Goal: Task Accomplishment & Management: Use online tool/utility

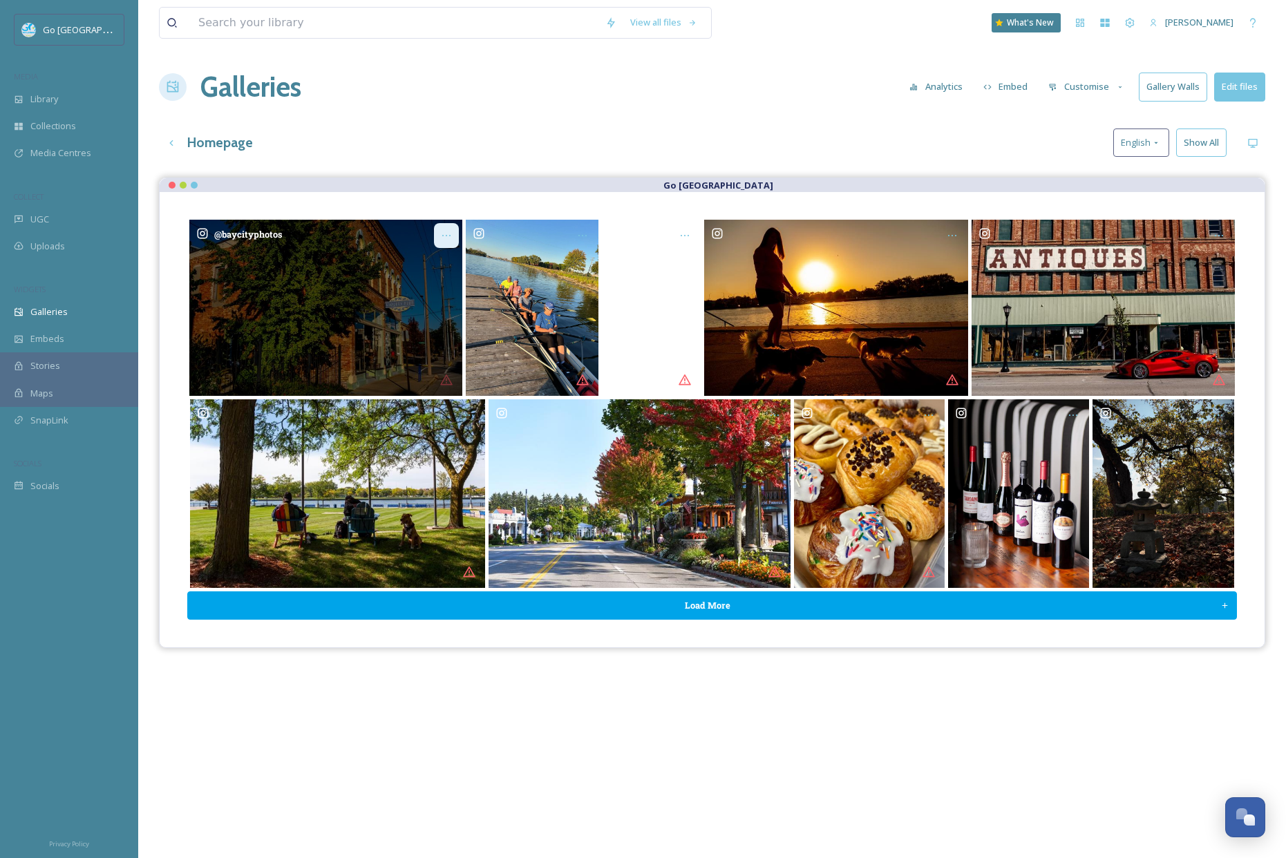
click at [444, 231] on icon "Opens media popup. Media description: baycityphotos-6218913.jpg." at bounding box center [446, 235] width 11 height 11
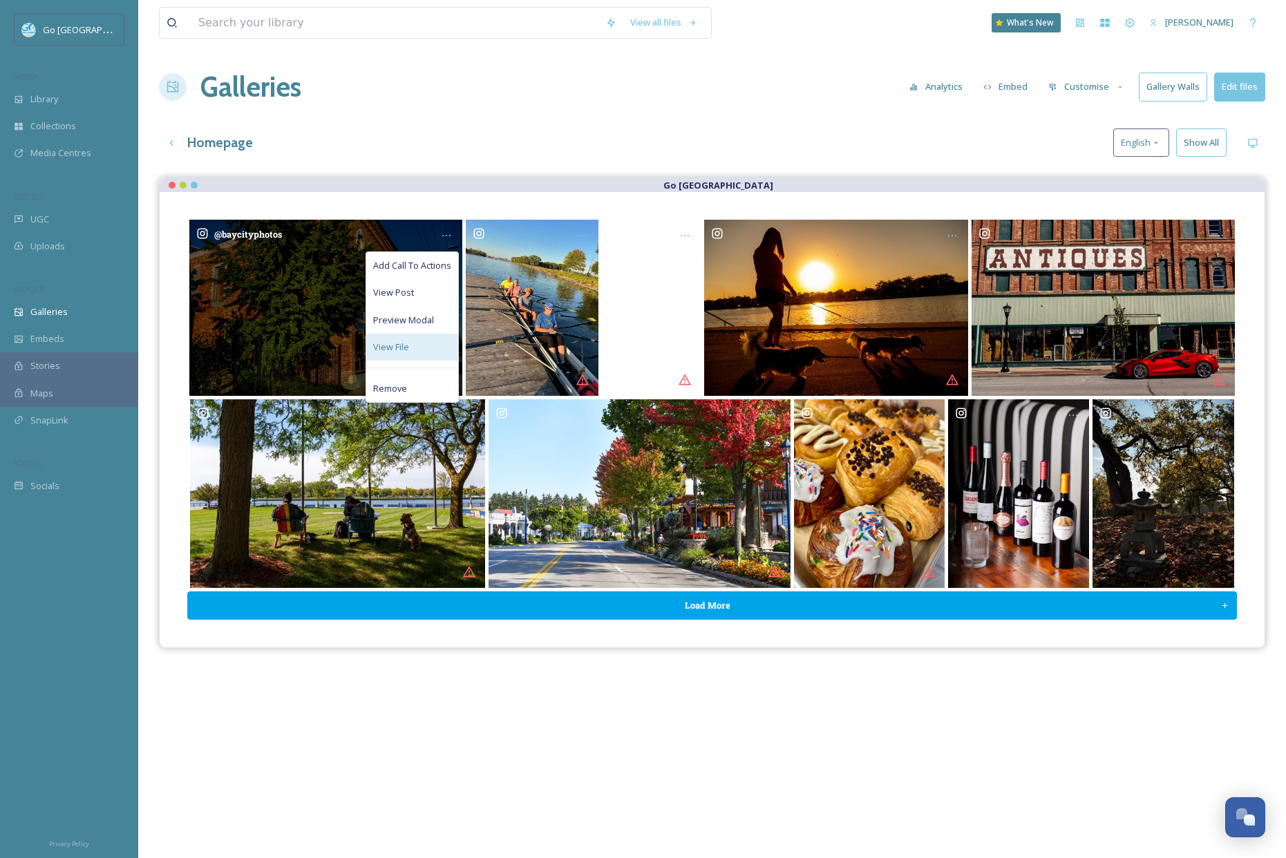
click at [408, 347] on span "View File" at bounding box center [391, 347] width 36 height 13
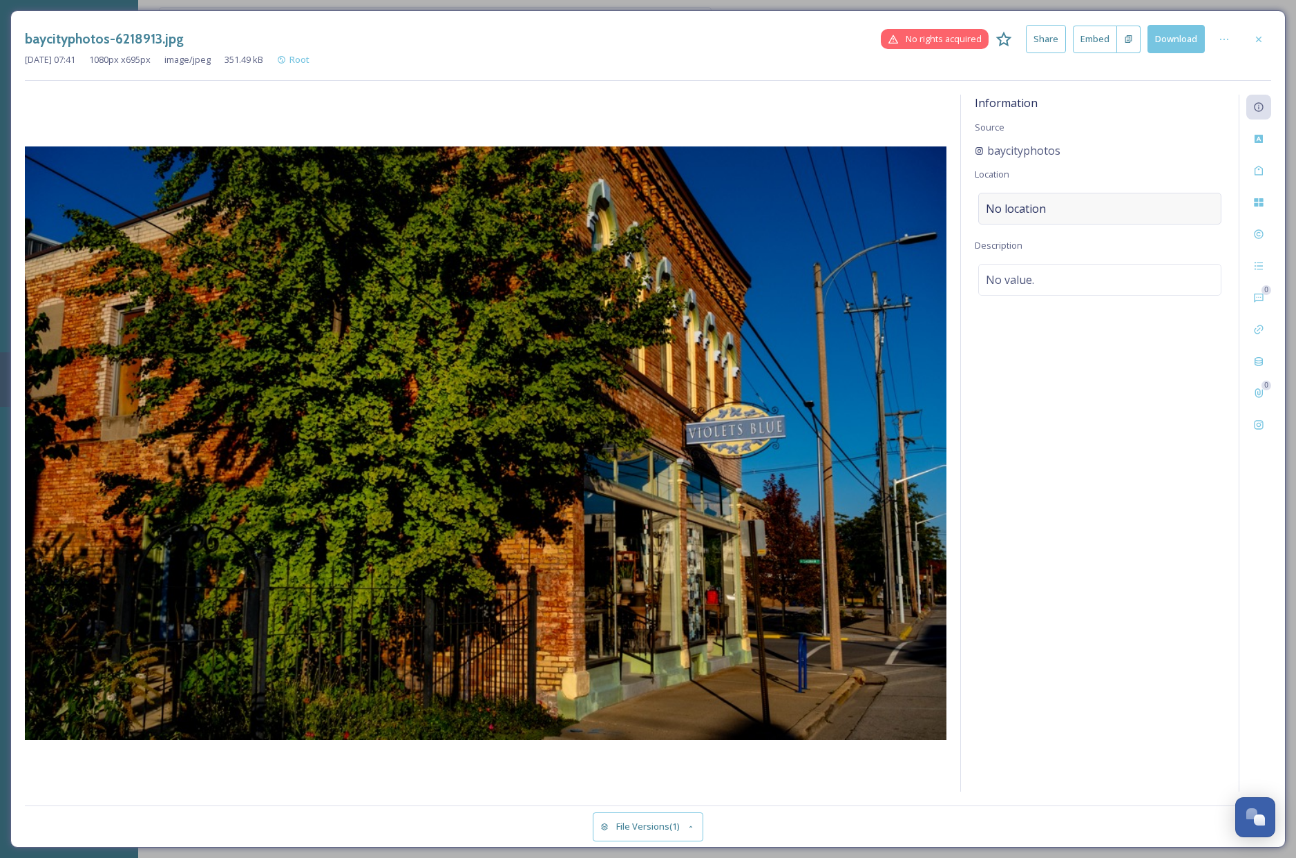
click at [1055, 202] on div "No location" at bounding box center [1099, 209] width 243 height 32
click at [1086, 213] on input at bounding box center [1100, 208] width 242 height 30
type input "[GEOGRAPHIC_DATA][US_STATE]"
click at [1065, 244] on div "[GEOGRAPHIC_DATA], [GEOGRAPHIC_DATA], [GEOGRAPHIC_DATA]" at bounding box center [1100, 251] width 240 height 47
click at [1257, 35] on icon at bounding box center [1258, 39] width 11 height 11
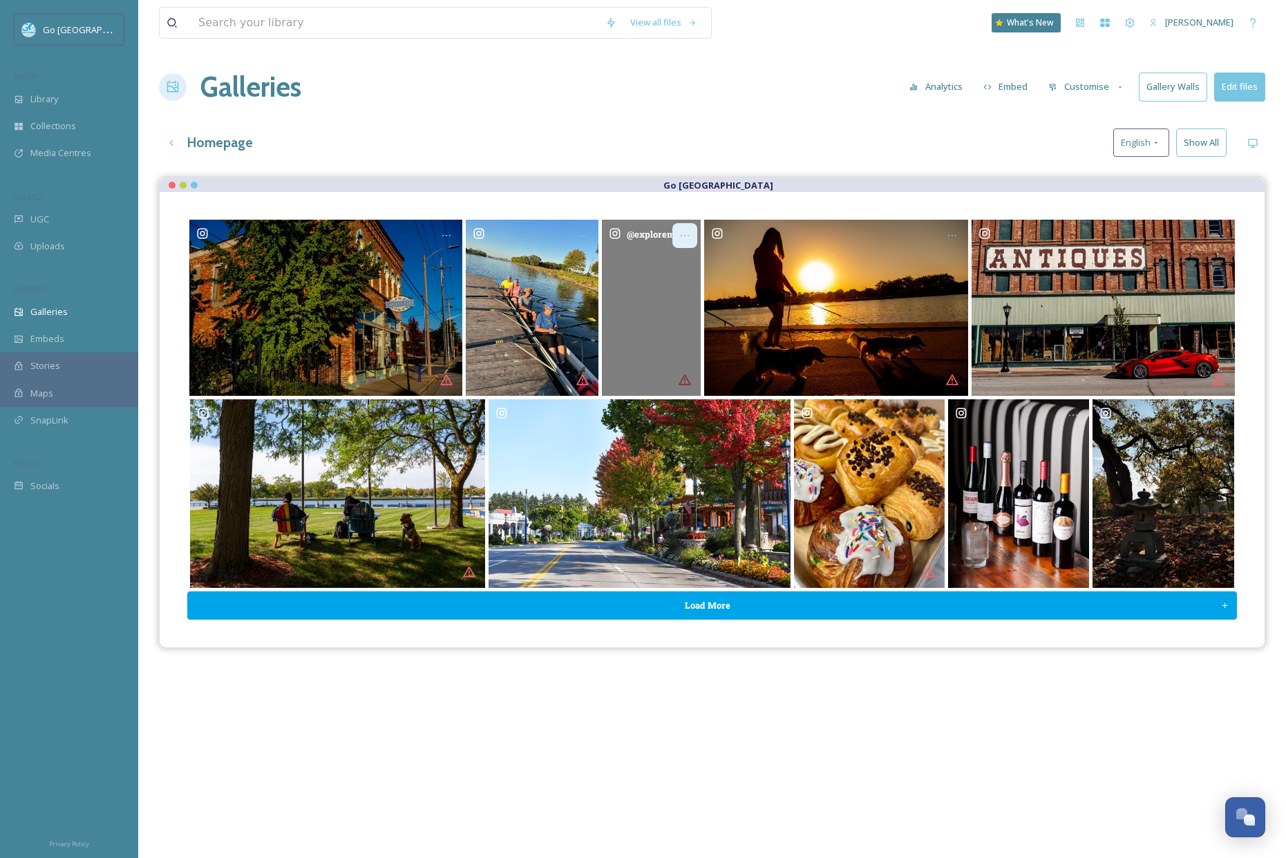
click at [695, 229] on div "Opens media popup. Media description: exploremichiganmore-6233450.mp4." at bounding box center [684, 235] width 25 height 25
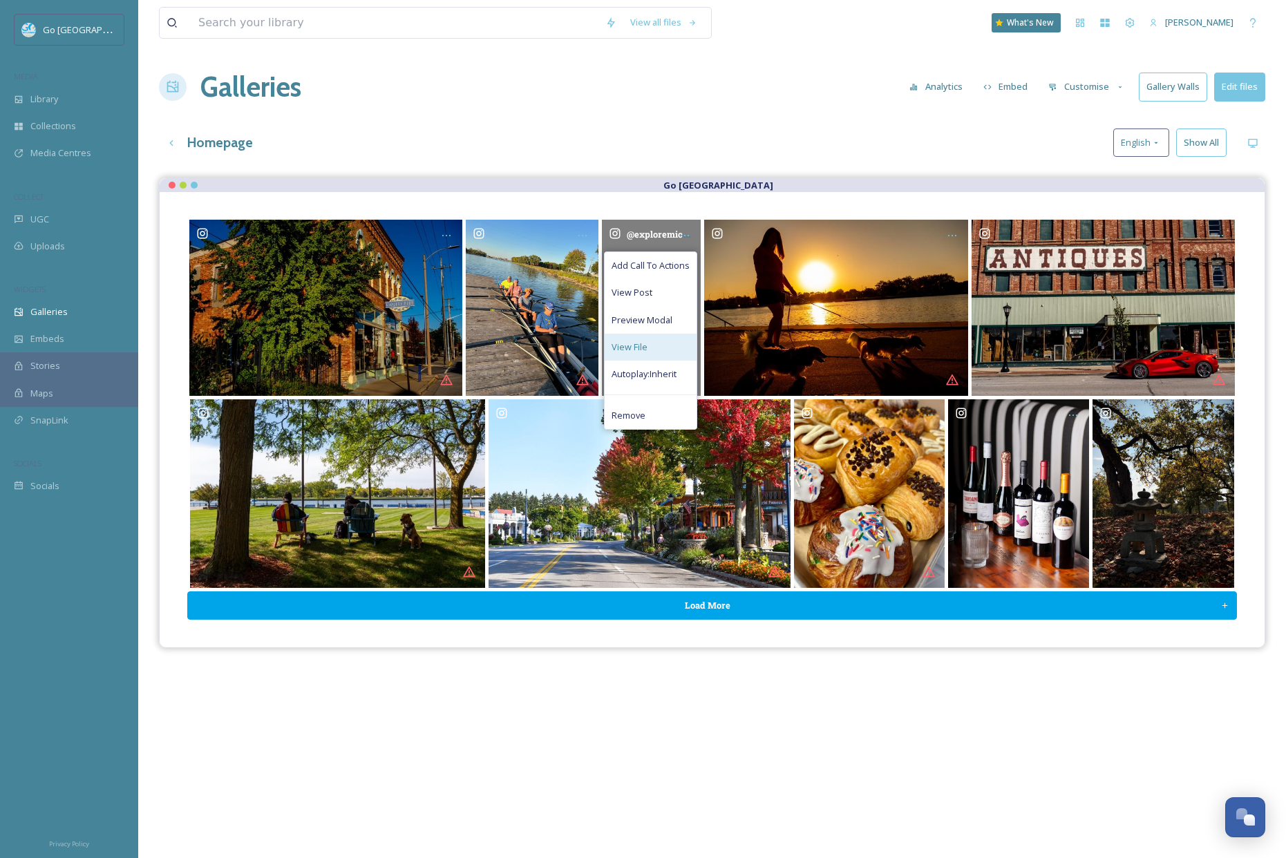
click at [636, 346] on span "View File" at bounding box center [629, 347] width 36 height 13
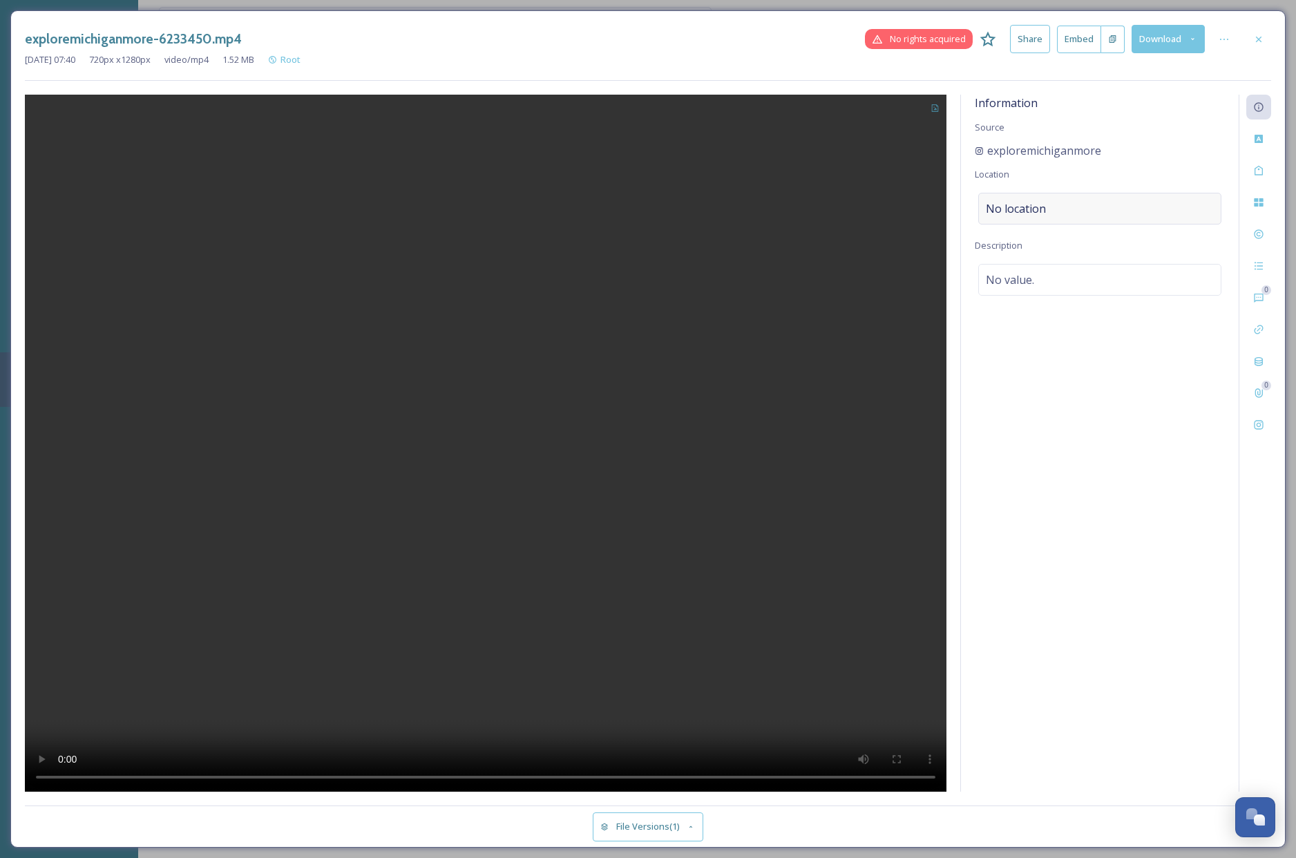
click at [1020, 211] on span "No location" at bounding box center [1016, 208] width 60 height 17
click at [1023, 204] on input at bounding box center [1100, 208] width 242 height 30
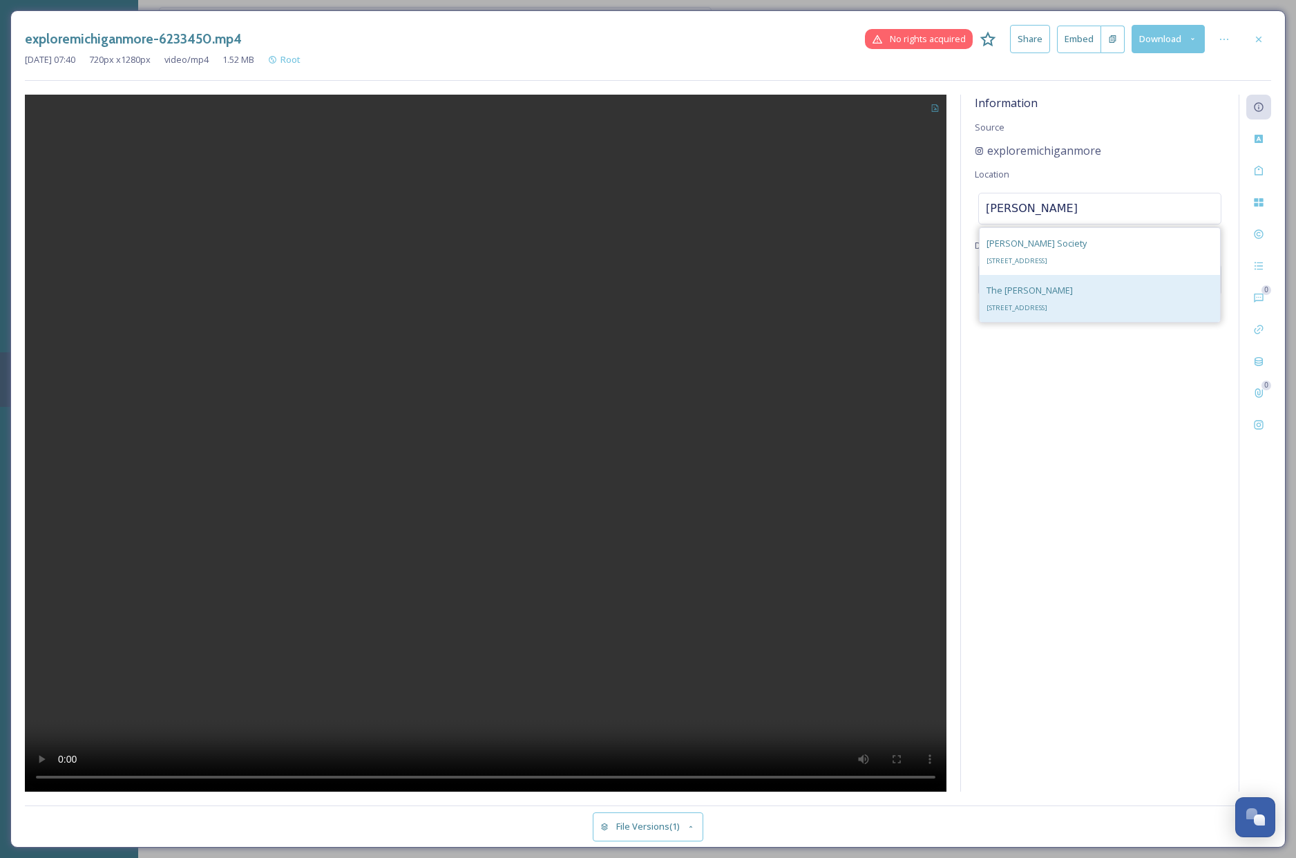
type input "[PERSON_NAME]"
click at [1019, 305] on span "[STREET_ADDRESS]" at bounding box center [1016, 307] width 61 height 9
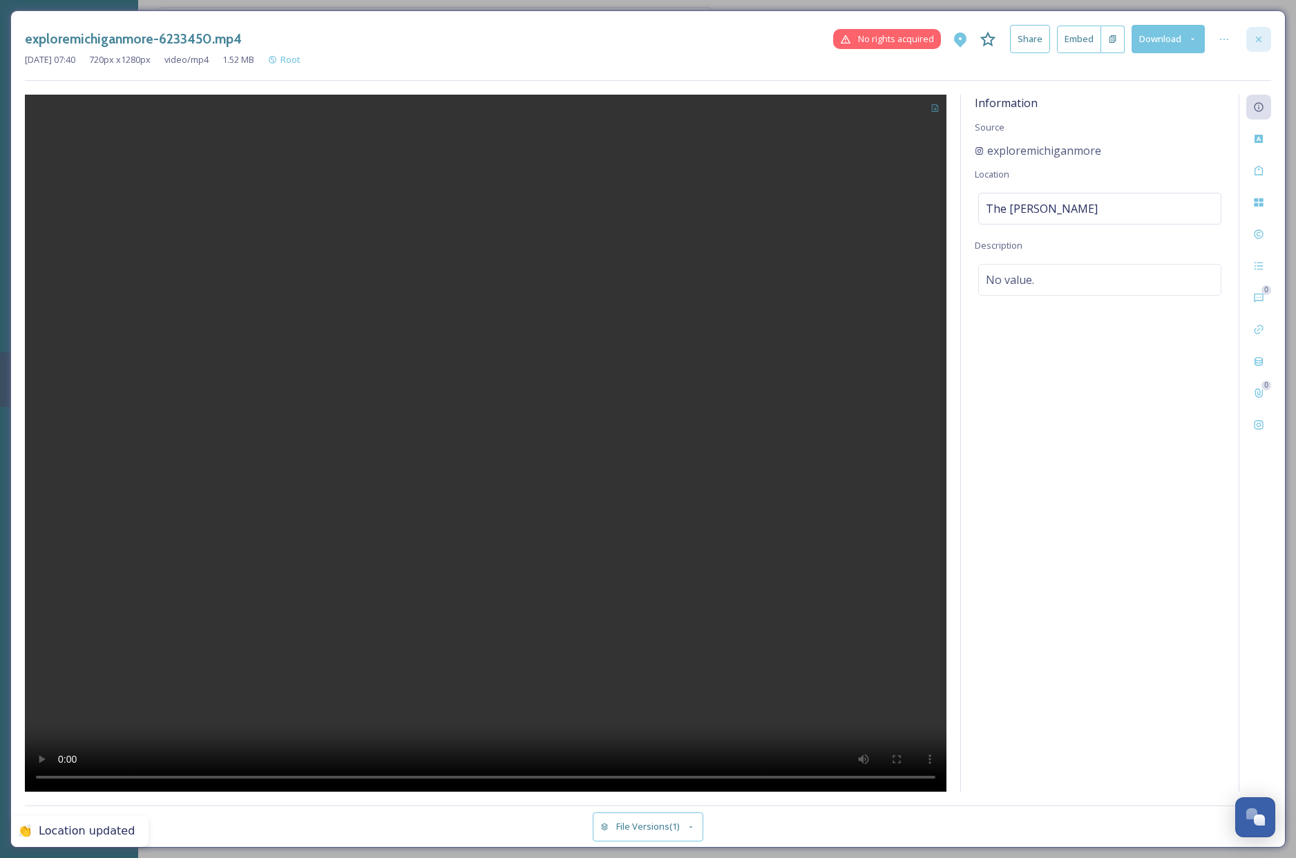
click at [1268, 31] on div at bounding box center [1258, 39] width 25 height 25
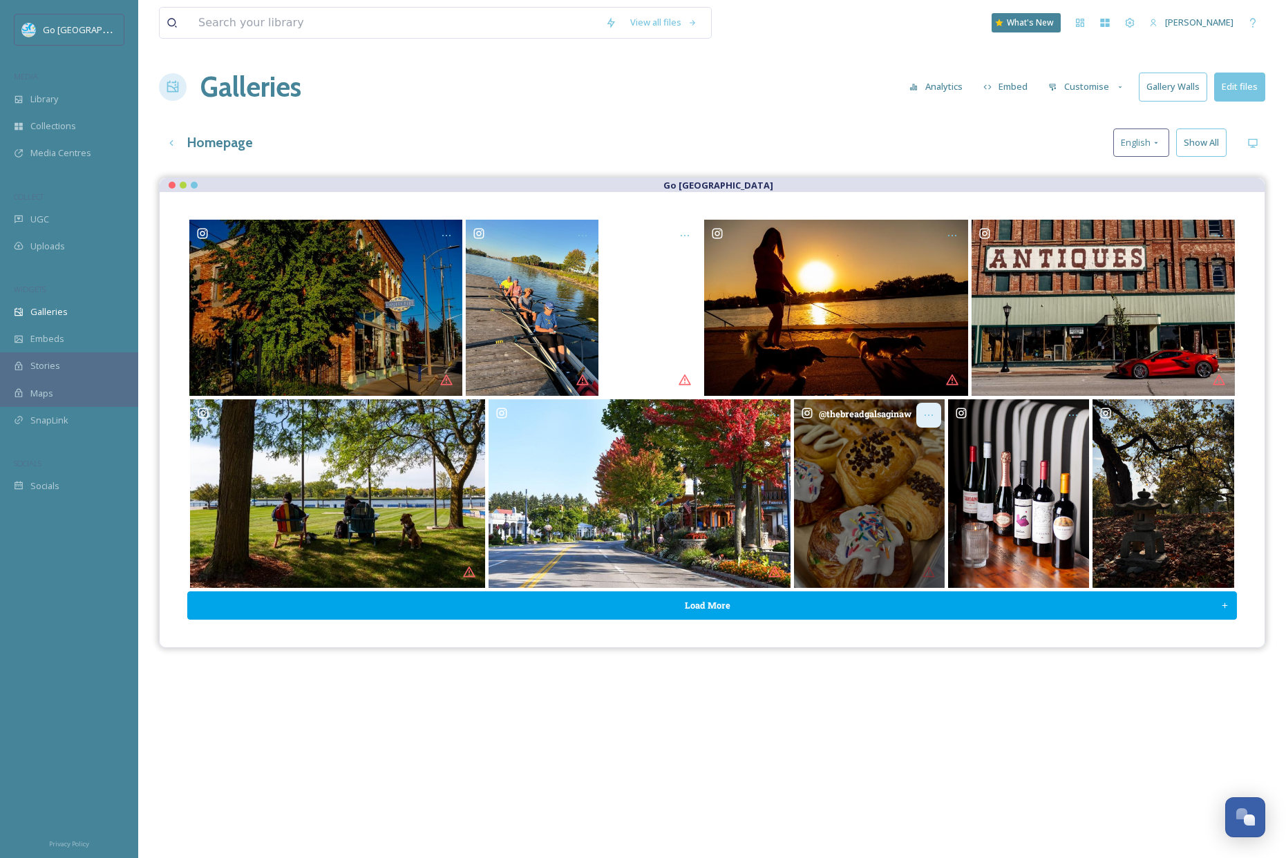
click at [930, 415] on icon "Opens media popup. Media description: thebreadgalsaginaw-6211548.jpg." at bounding box center [928, 415] width 11 height 11
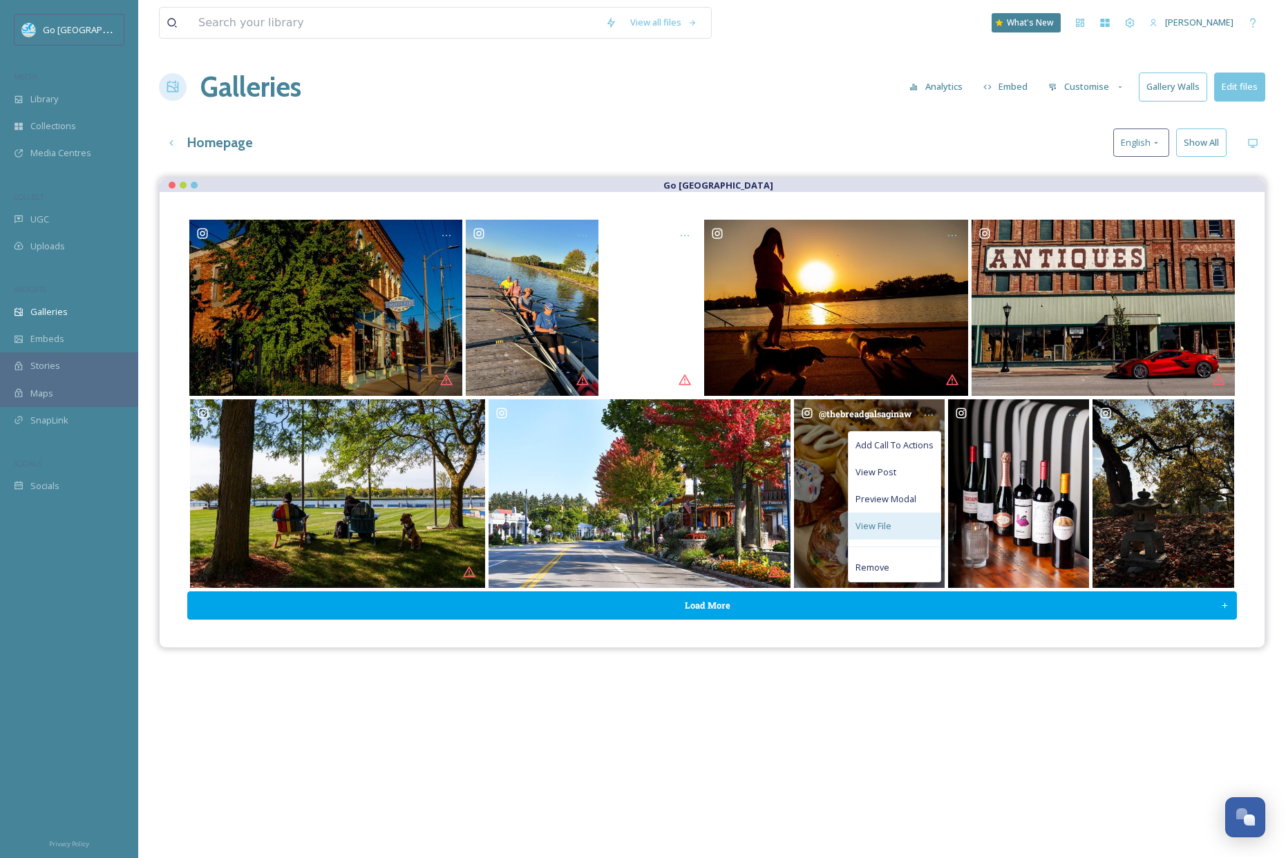
click at [902, 529] on div "View File" at bounding box center [894, 526] width 92 height 27
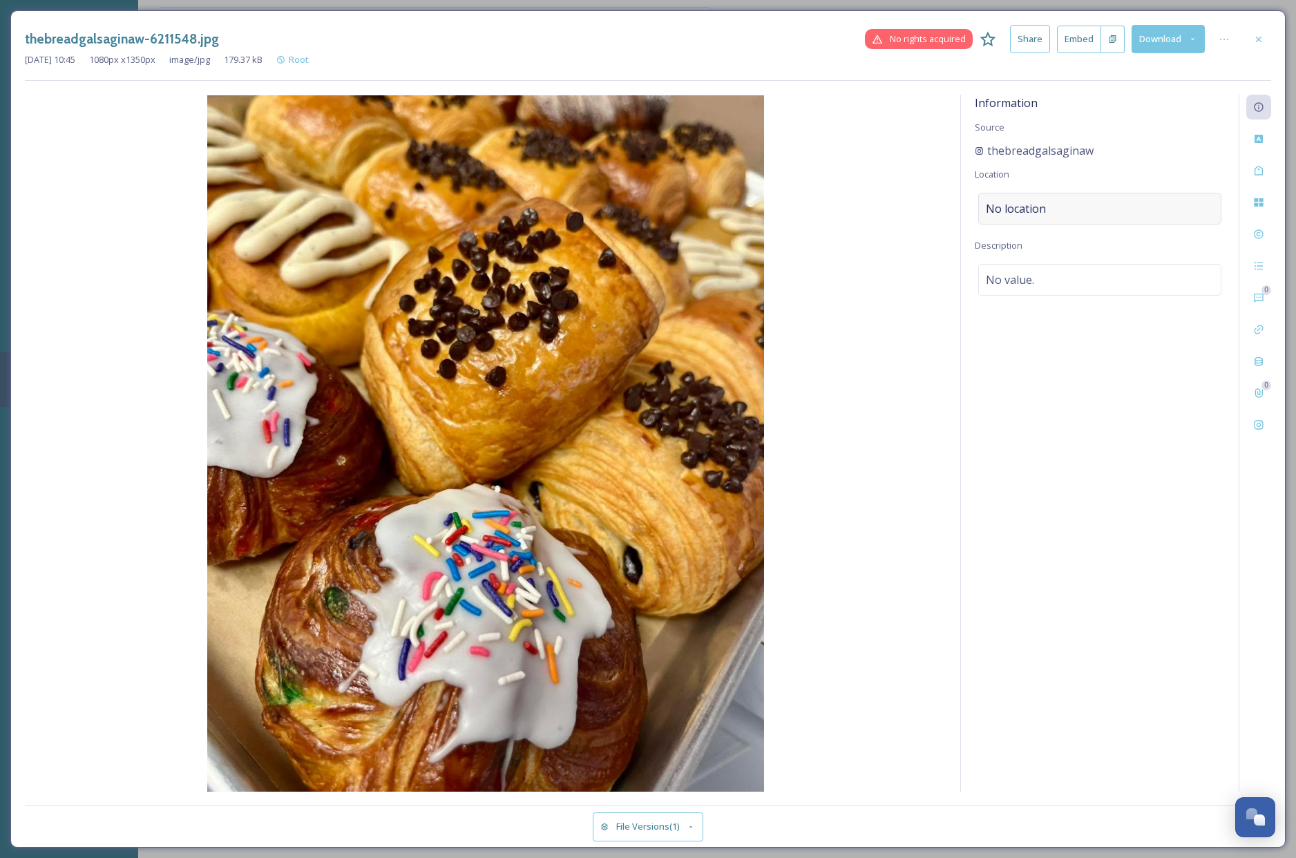
click at [1070, 200] on div "No location" at bounding box center [1099, 209] width 243 height 32
click at [1019, 213] on input at bounding box center [1100, 208] width 242 height 30
type input "the bread gal saginaw"
click at [1187, 258] on div "The Bread Gal [STREET_ADDRESS][PERSON_NAME]" at bounding box center [1100, 251] width 240 height 47
click at [1259, 35] on icon at bounding box center [1258, 39] width 11 height 11
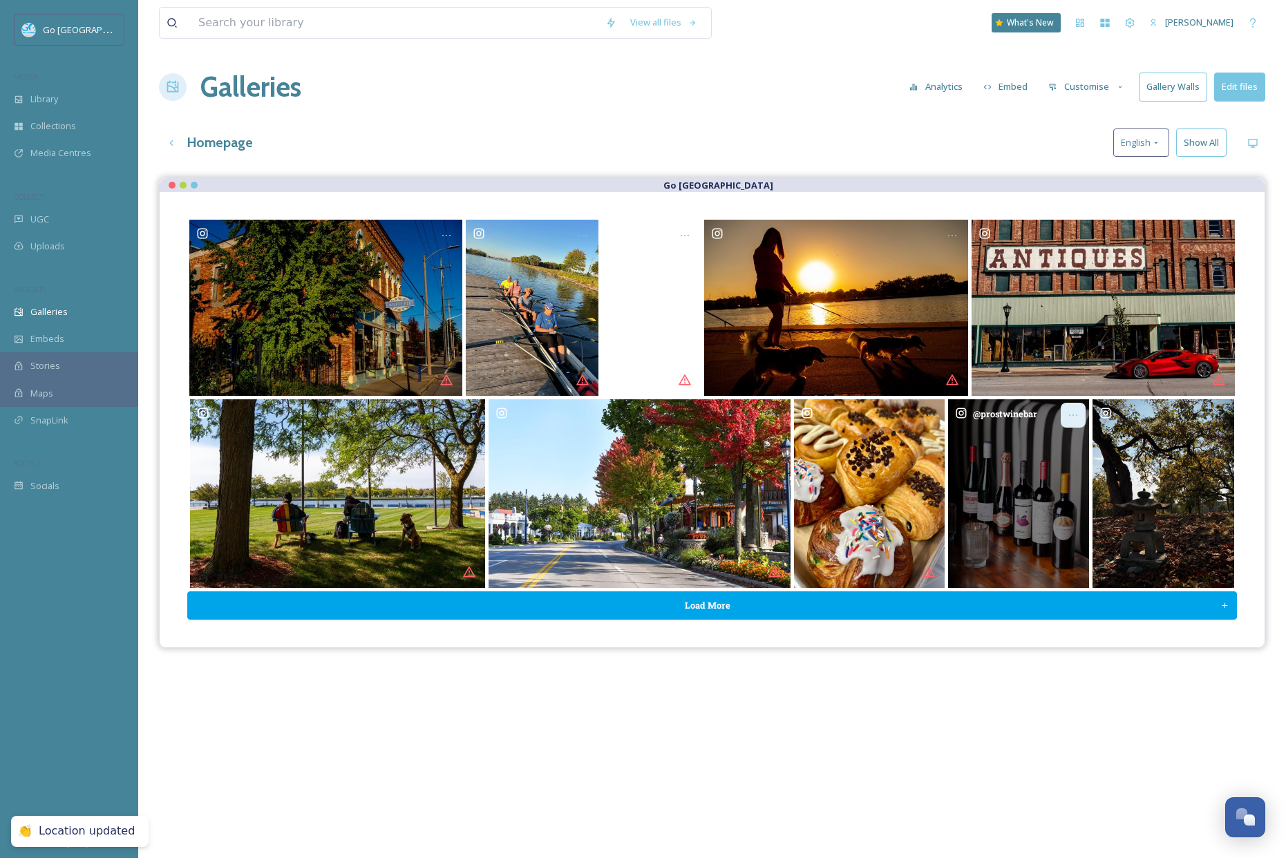
click at [1077, 418] on icon "Opens media popup. Media description: prostwinebar-6211482.jpg." at bounding box center [1072, 415] width 11 height 11
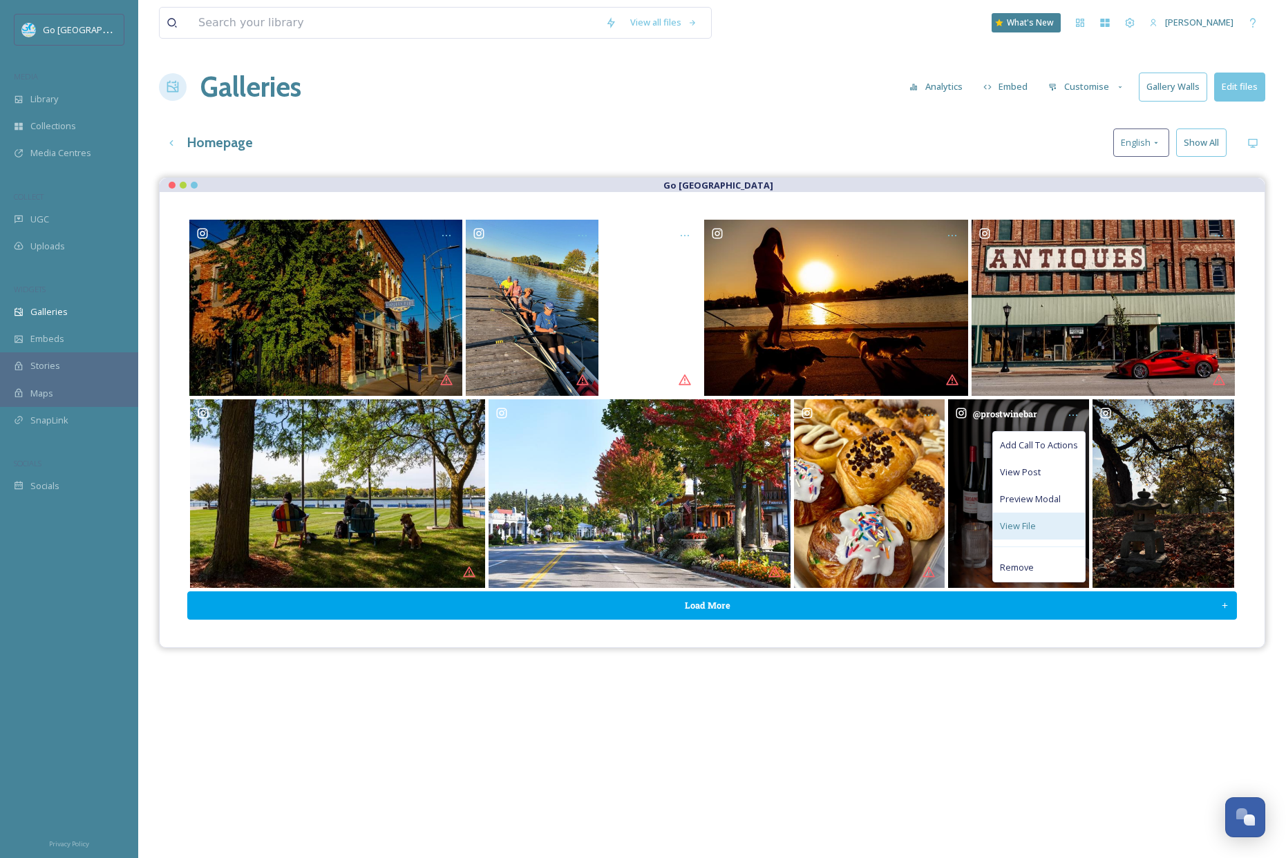
click at [1023, 522] on span "View File" at bounding box center [1018, 525] width 36 height 13
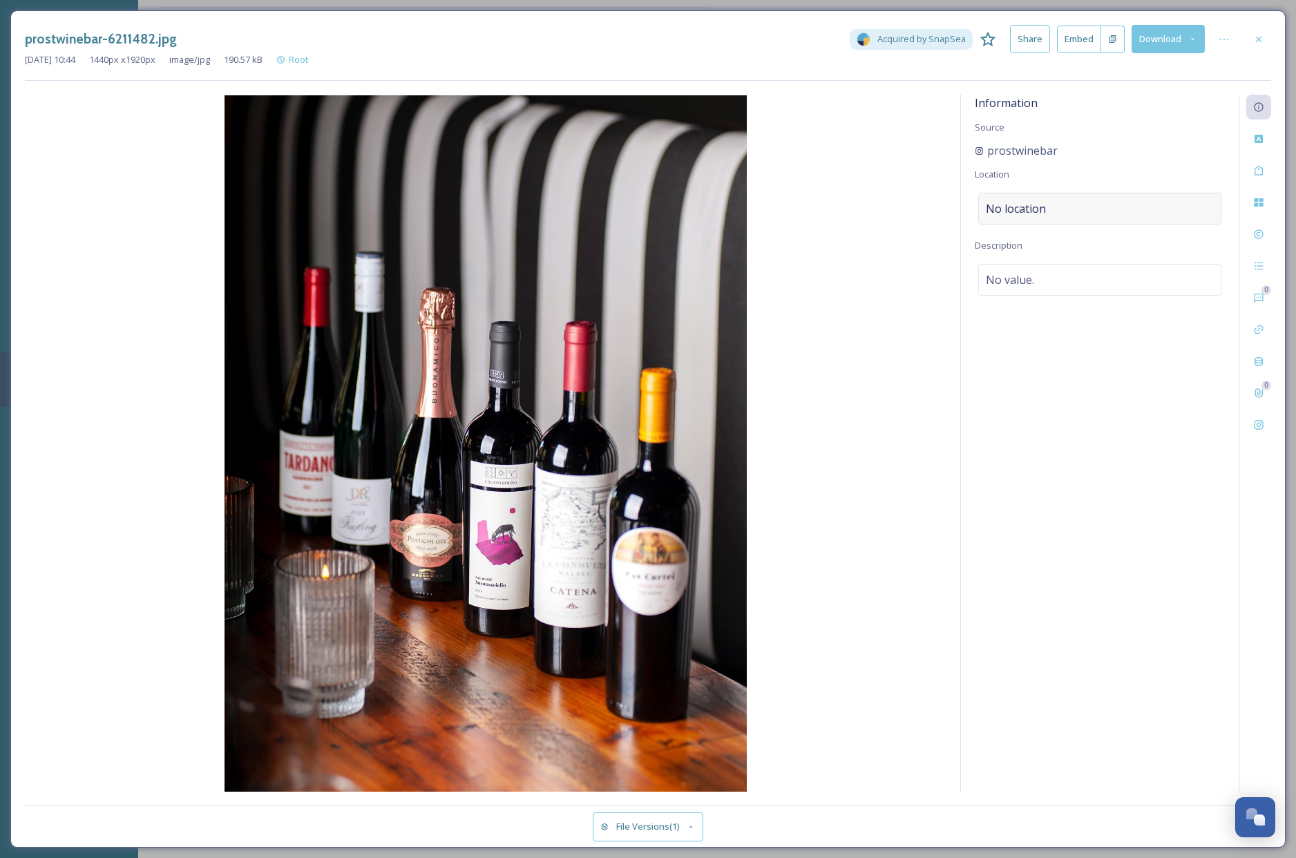
click at [1075, 209] on div "No location" at bounding box center [1099, 209] width 243 height 32
click at [1031, 212] on input at bounding box center [1100, 208] width 242 height 30
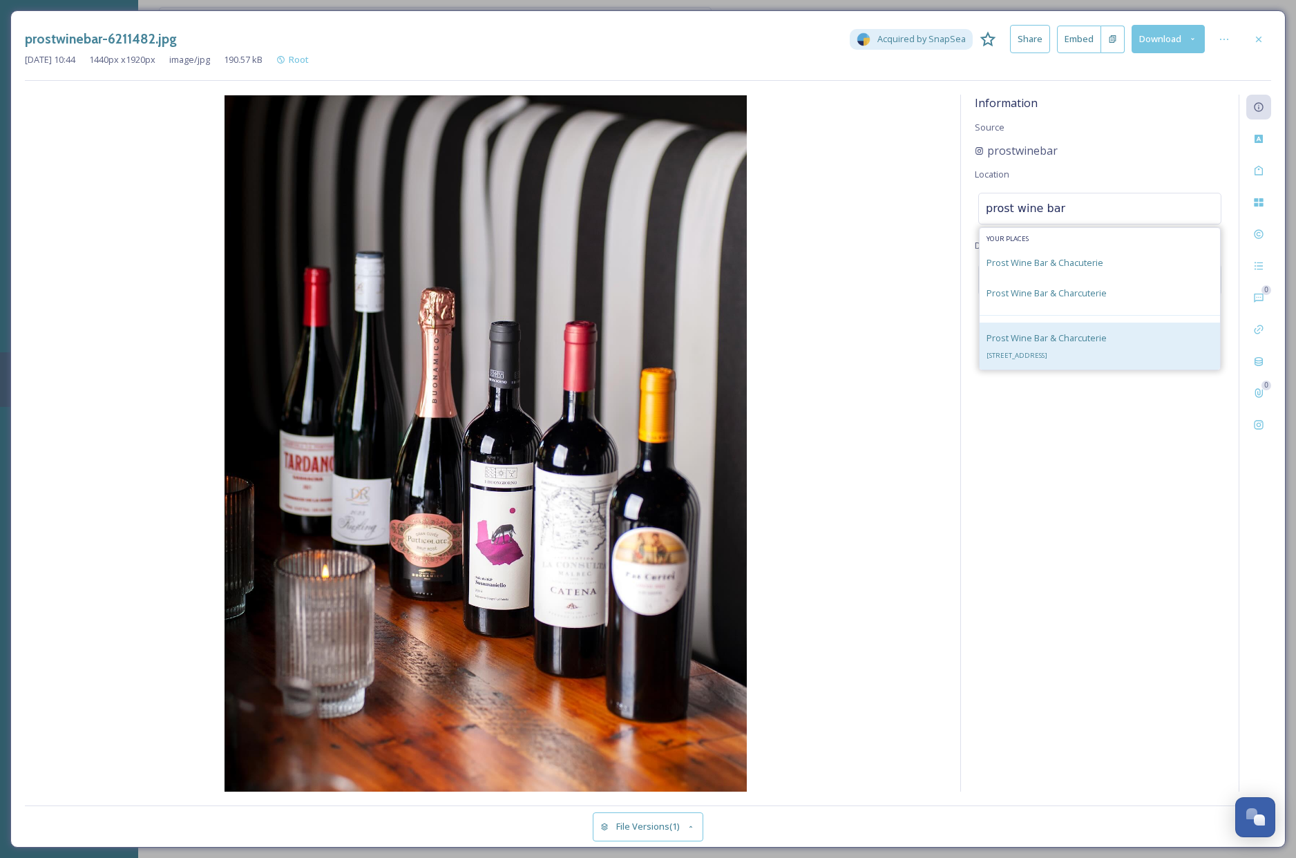
type input "prost wine bar"
click at [1047, 357] on span "[STREET_ADDRESS]" at bounding box center [1016, 355] width 61 height 9
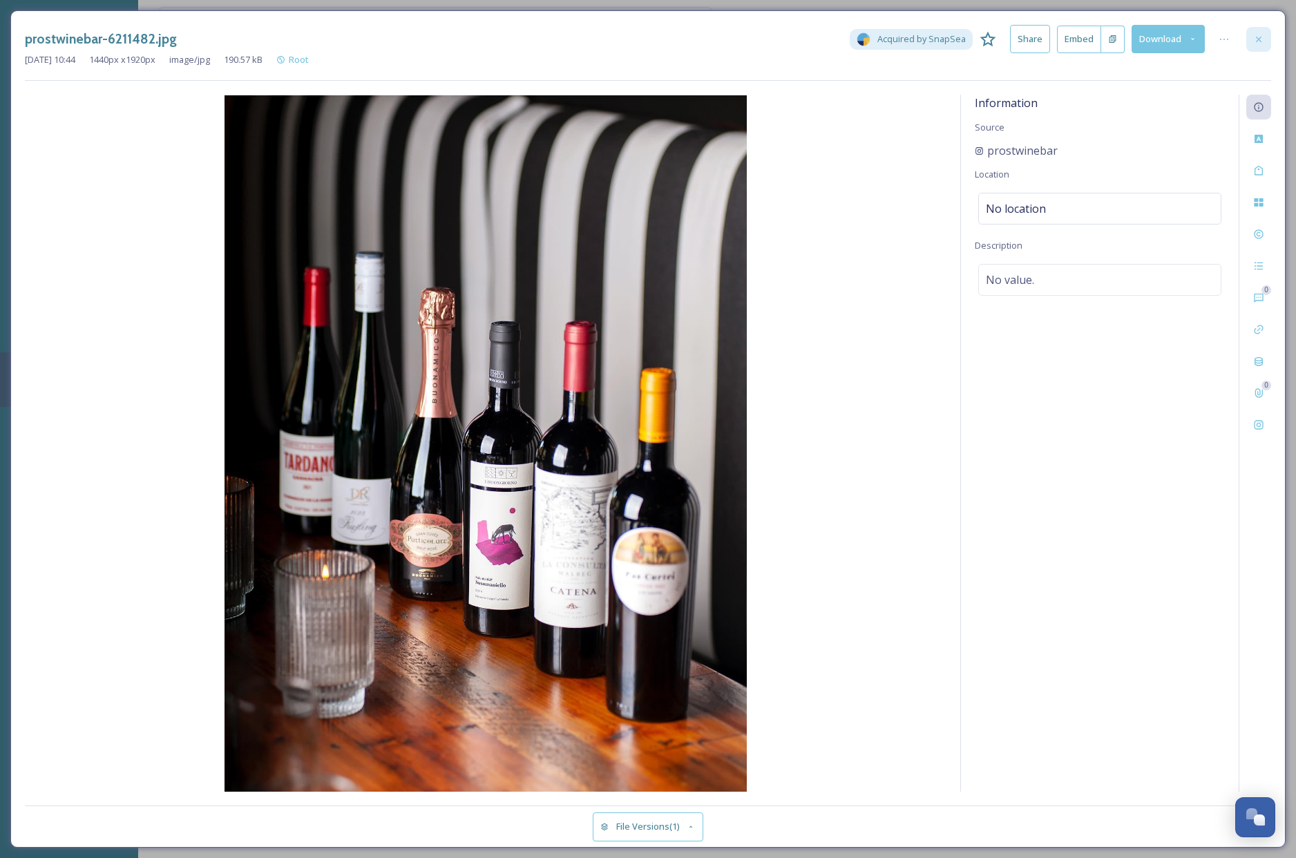
click at [1259, 38] on icon at bounding box center [1259, 39] width 6 height 6
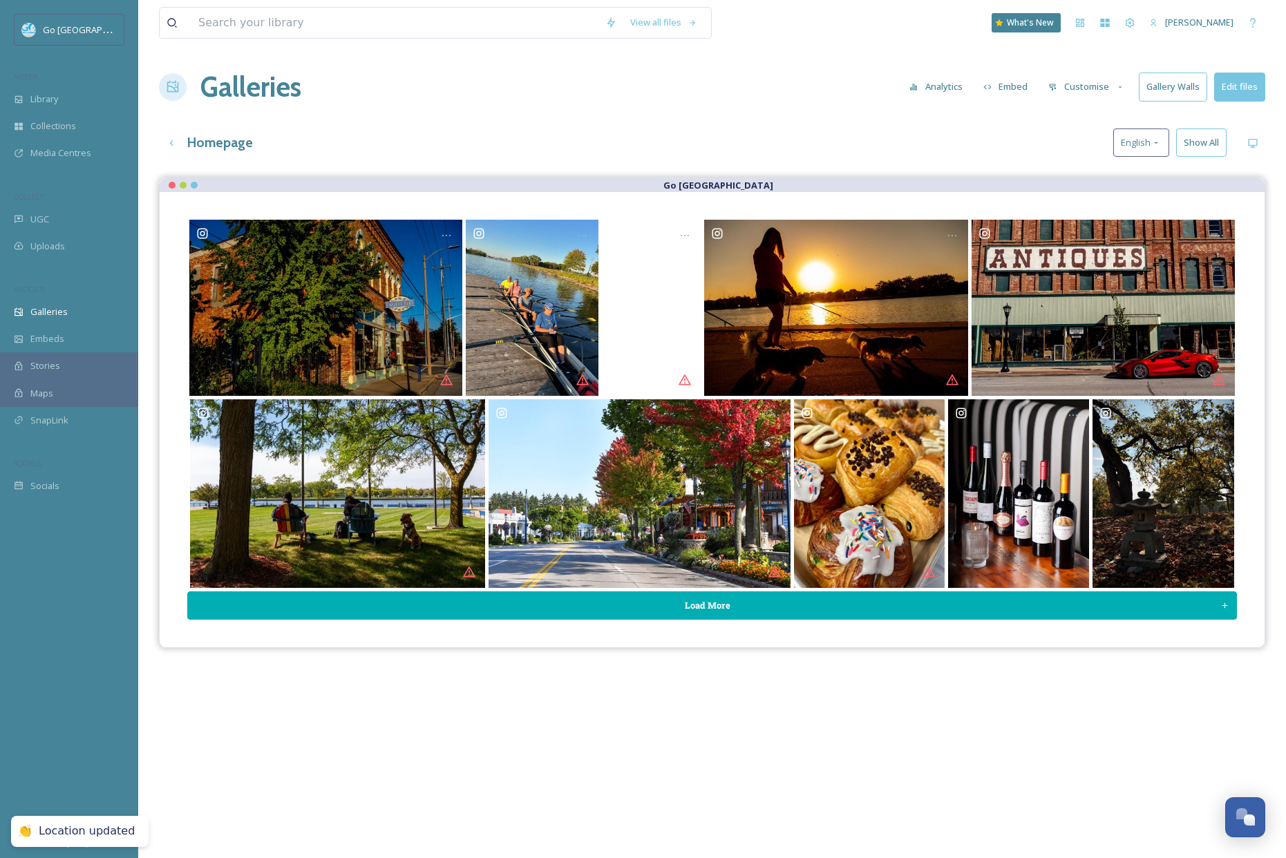
click at [1048, 608] on button "Load More" at bounding box center [711, 605] width 1049 height 28
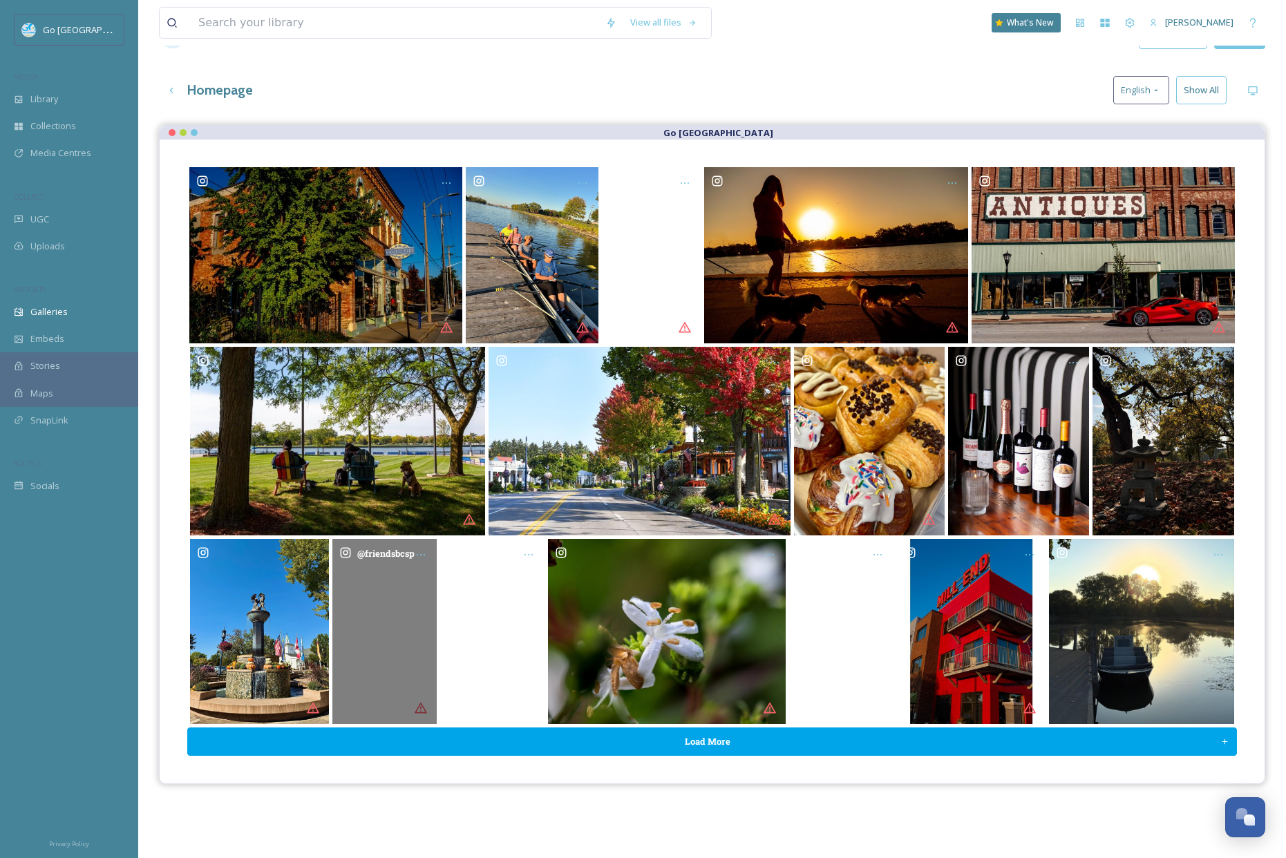
scroll to position [107, 0]
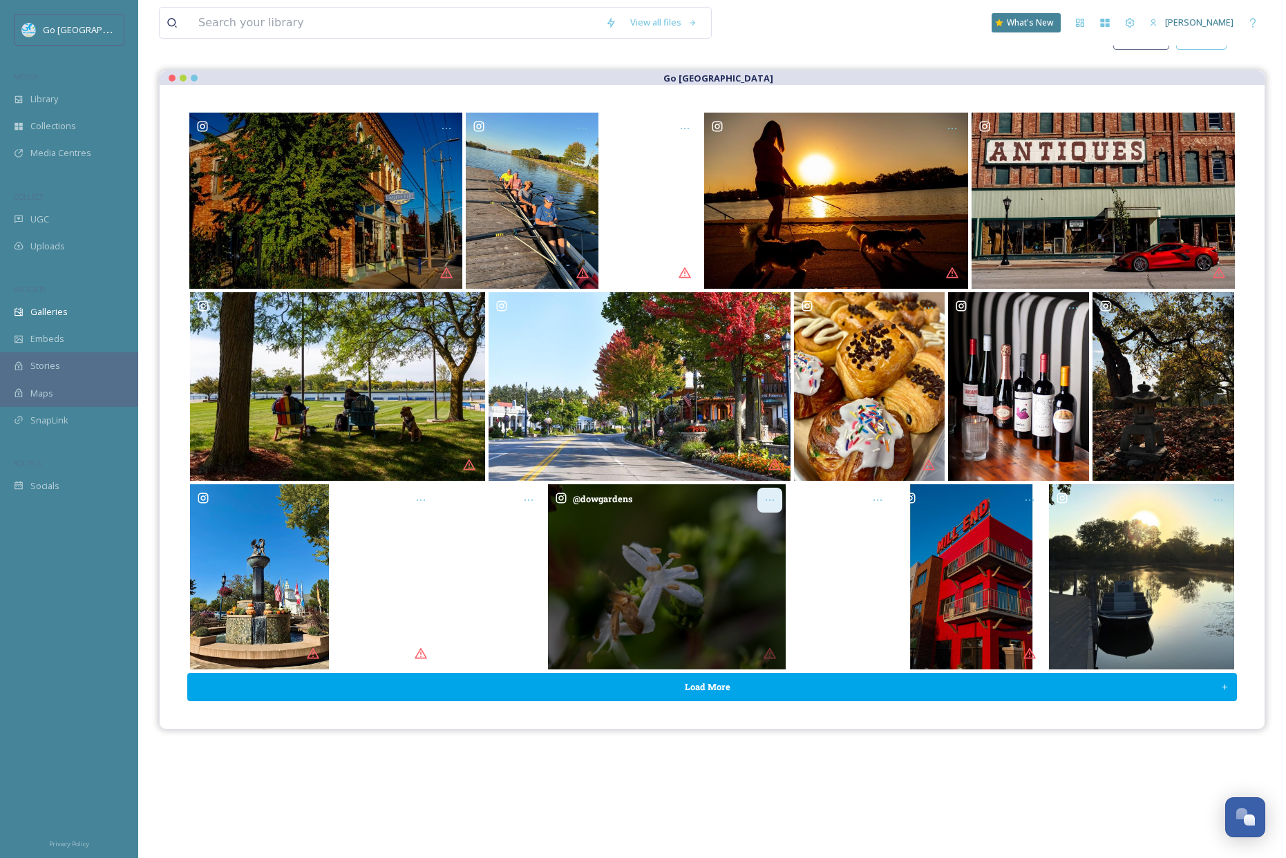
click at [778, 498] on div "Opens media popup. Media description: dowgardens-6197507.jpg." at bounding box center [769, 500] width 25 height 25
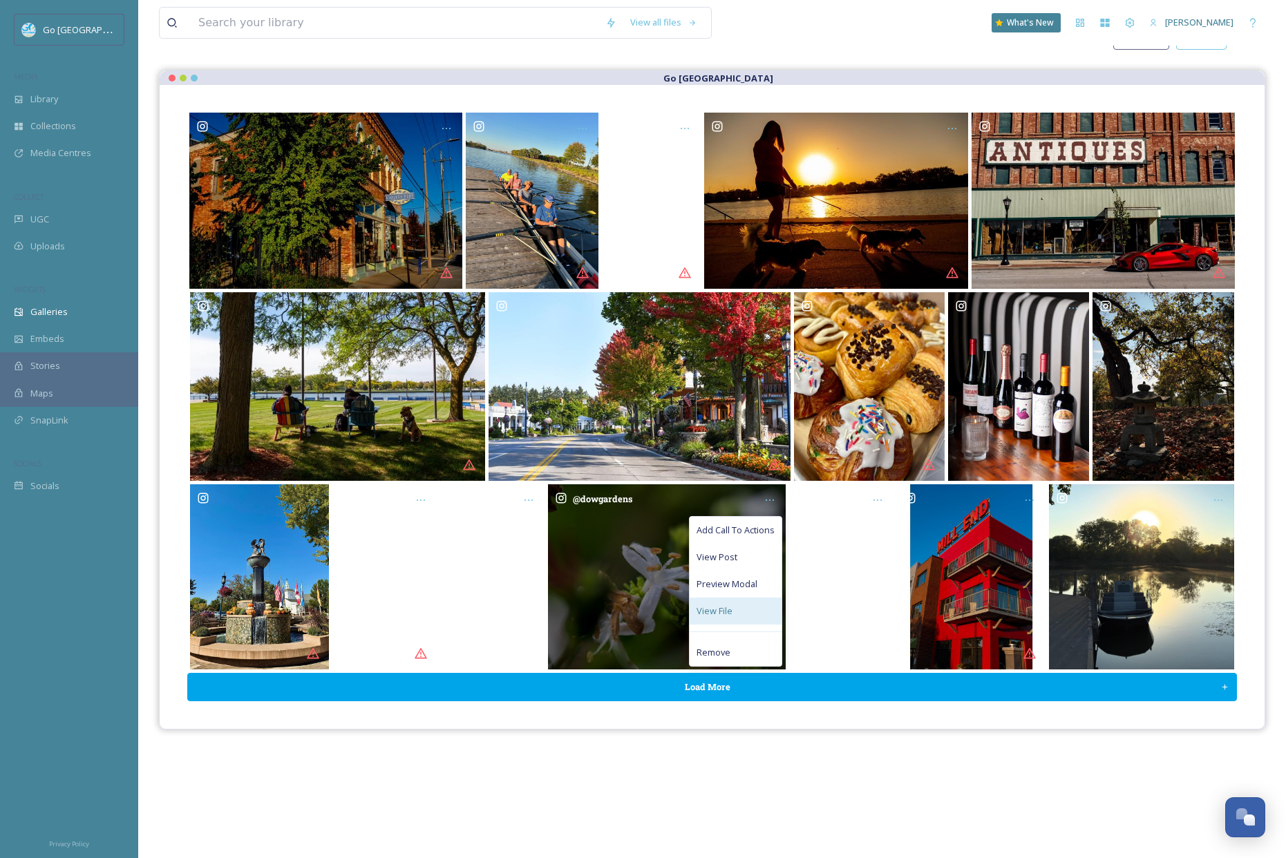
click at [716, 614] on span "View File" at bounding box center [714, 610] width 36 height 13
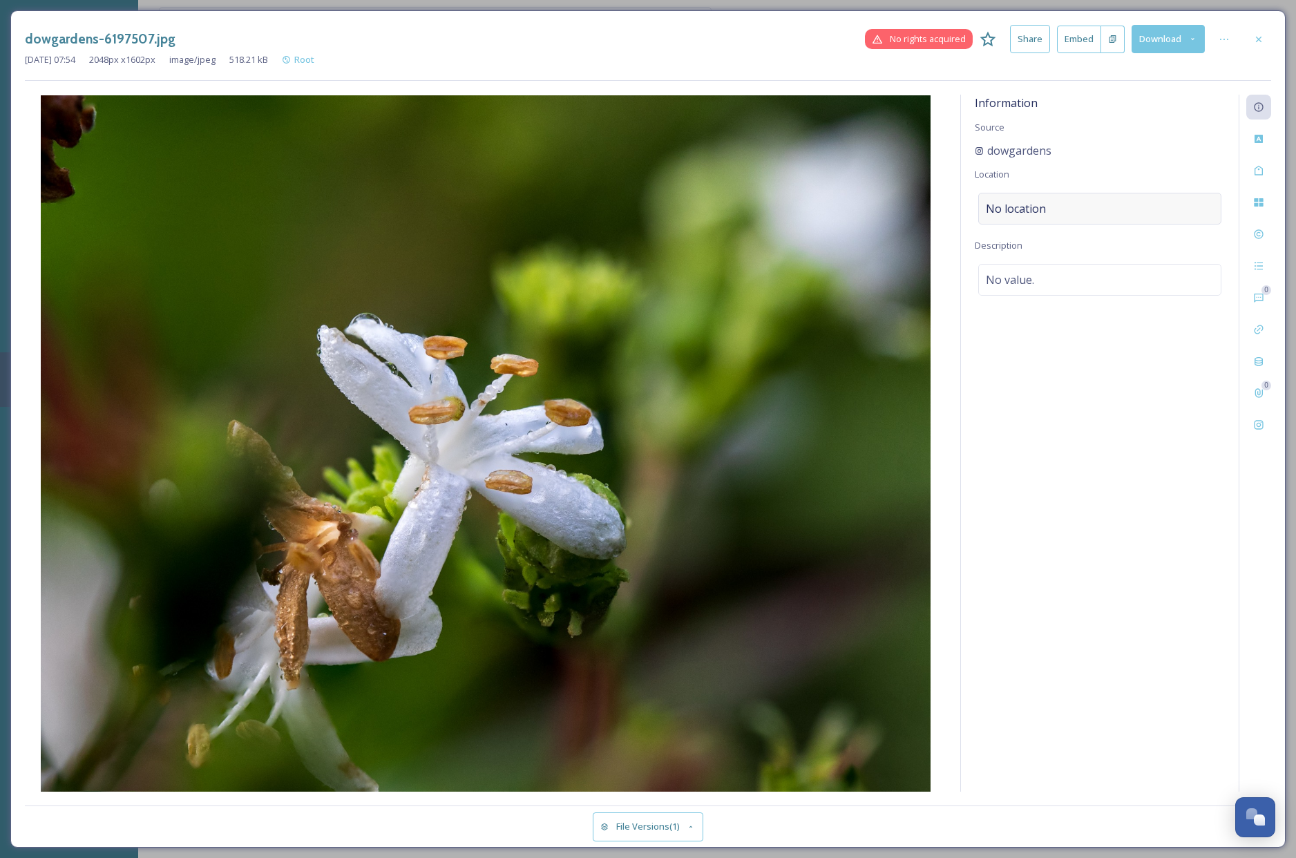
click at [1049, 207] on div "No location" at bounding box center [1099, 209] width 243 height 32
click at [1047, 210] on input at bounding box center [1100, 208] width 242 height 30
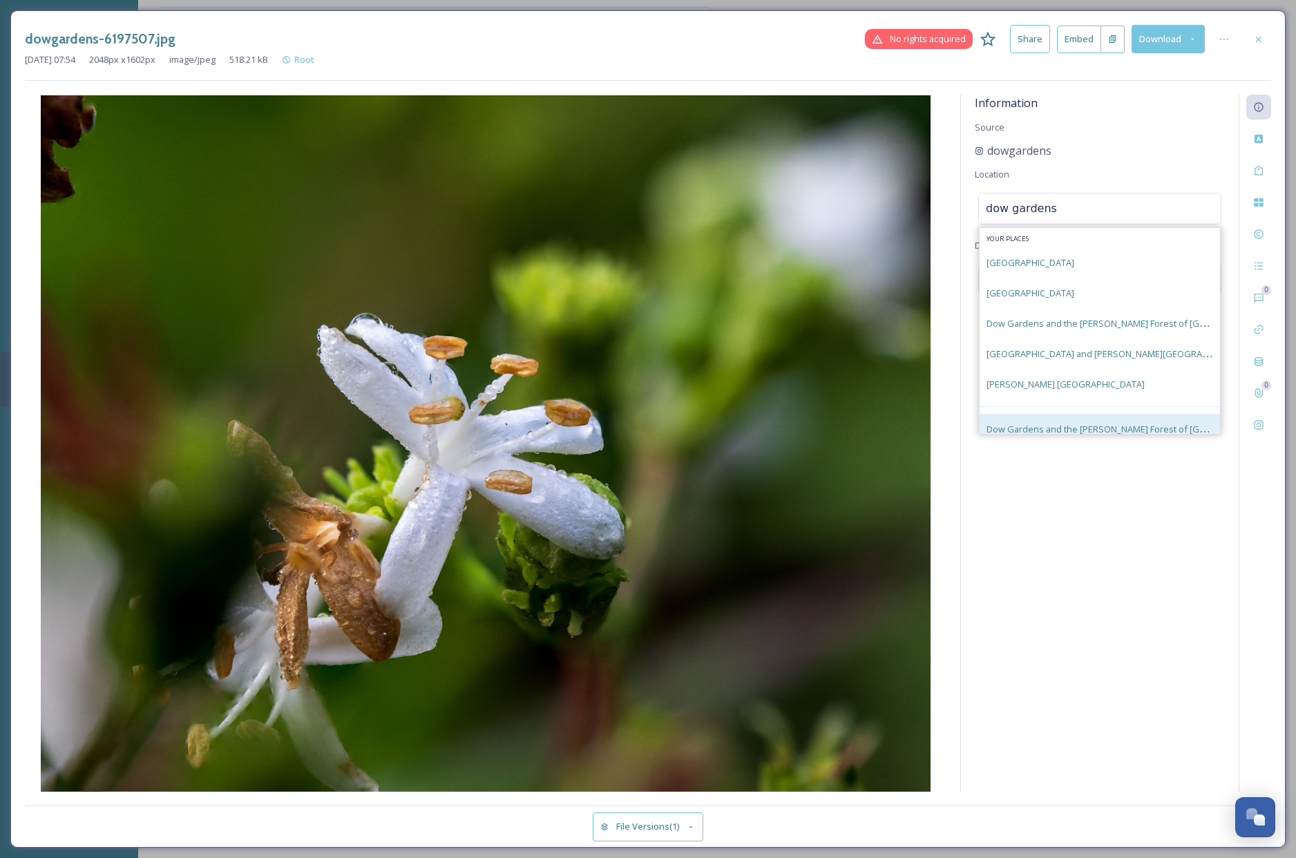
type input "dow gardens"
click at [1080, 423] on span "Dow Gardens and the [PERSON_NAME] Forest of [GEOGRAPHIC_DATA]" at bounding box center [1131, 428] width 291 height 13
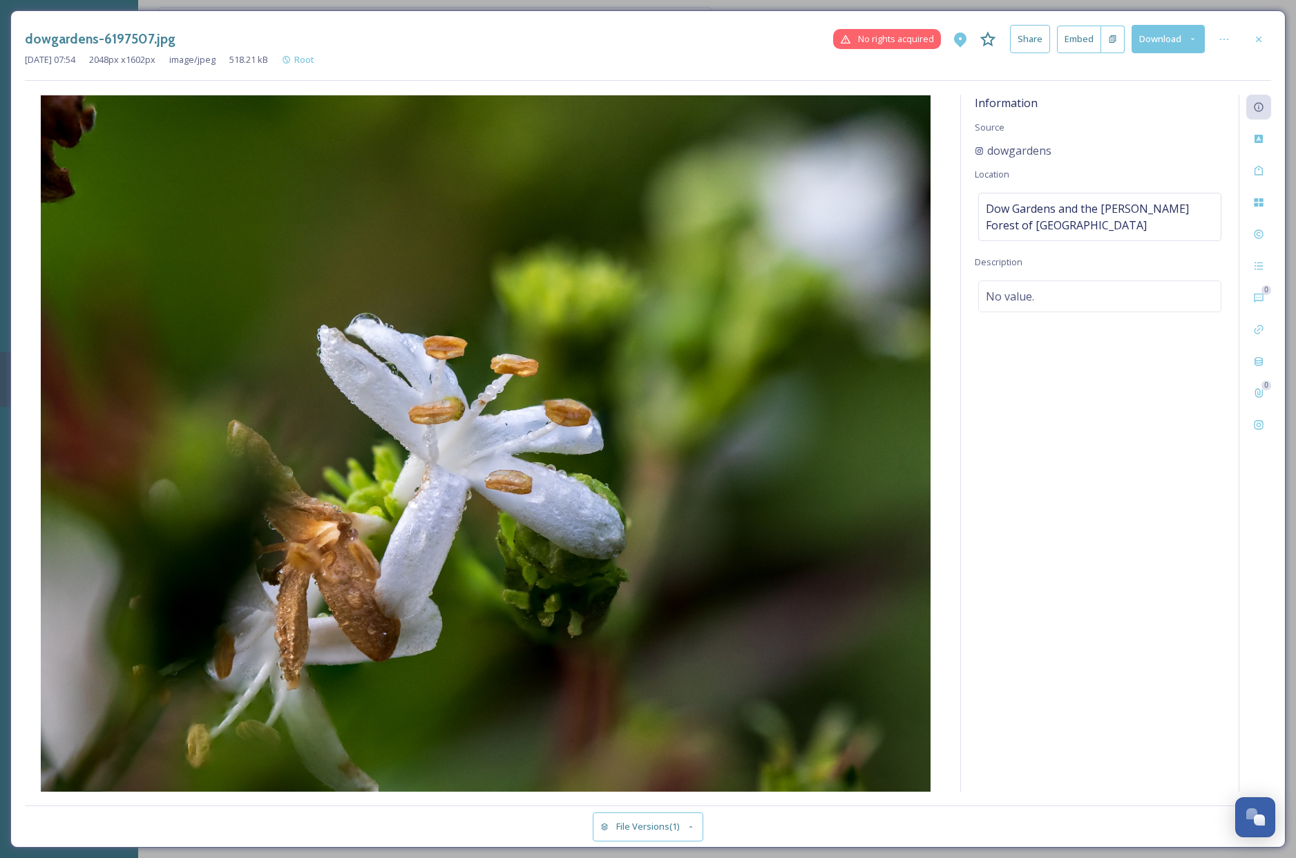
click at [1253, 23] on div "dowgardens-6197507.jpg No rights acquired Share Embed Download [DATE] 07:54 204…" at bounding box center [647, 428] width 1275 height 837
click at [1260, 42] on icon at bounding box center [1258, 39] width 11 height 11
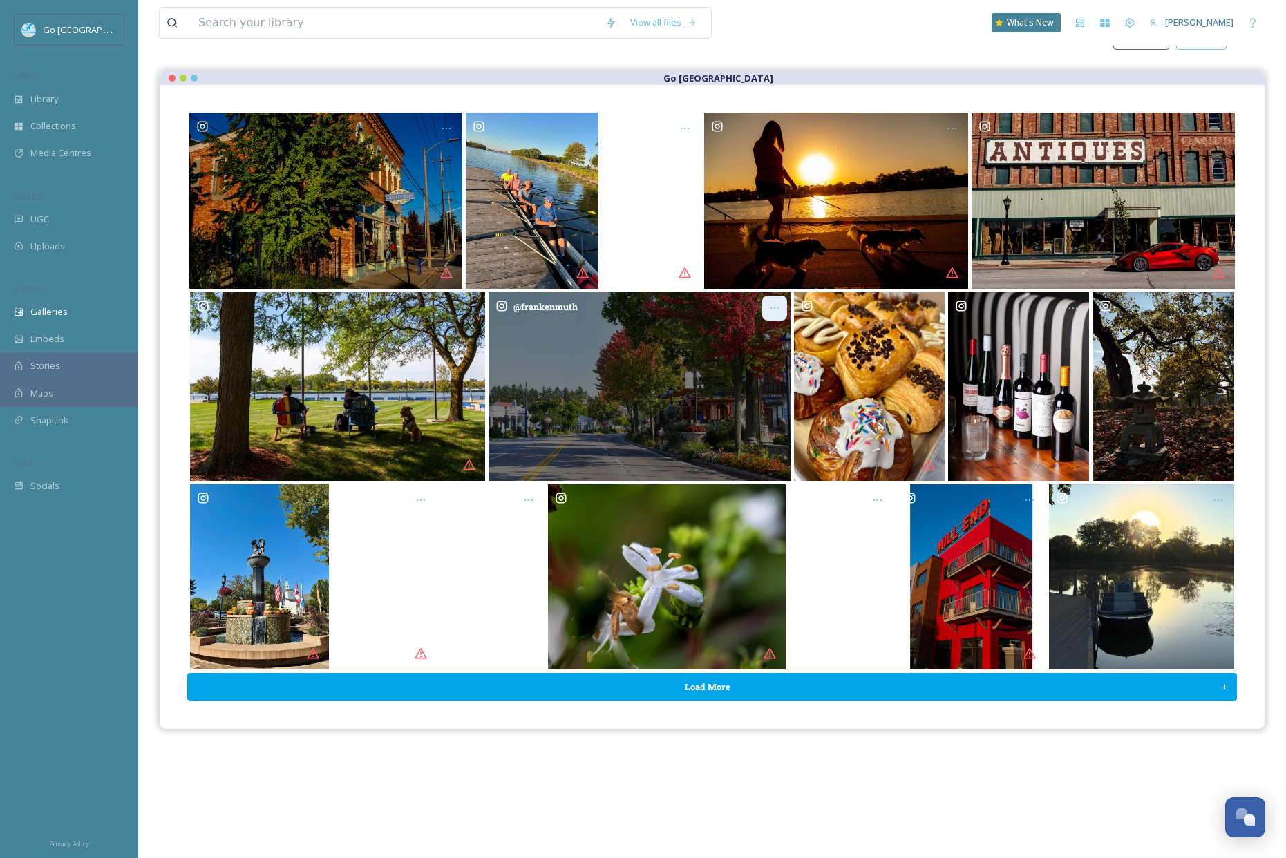
click at [776, 301] on div "Opens media popup. Media description: frankenmuth-6233466.jpg." at bounding box center [774, 308] width 25 height 25
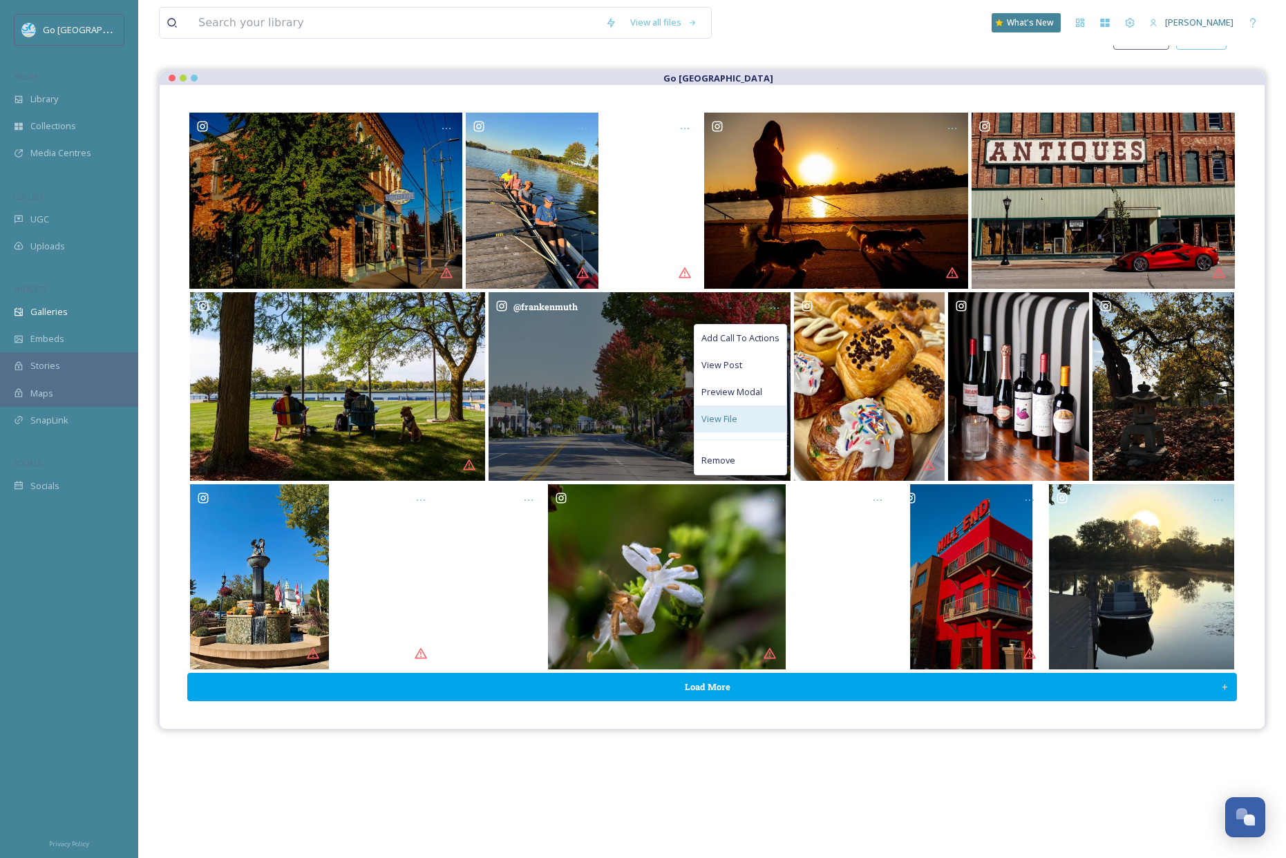
click at [725, 417] on span "View File" at bounding box center [719, 418] width 36 height 13
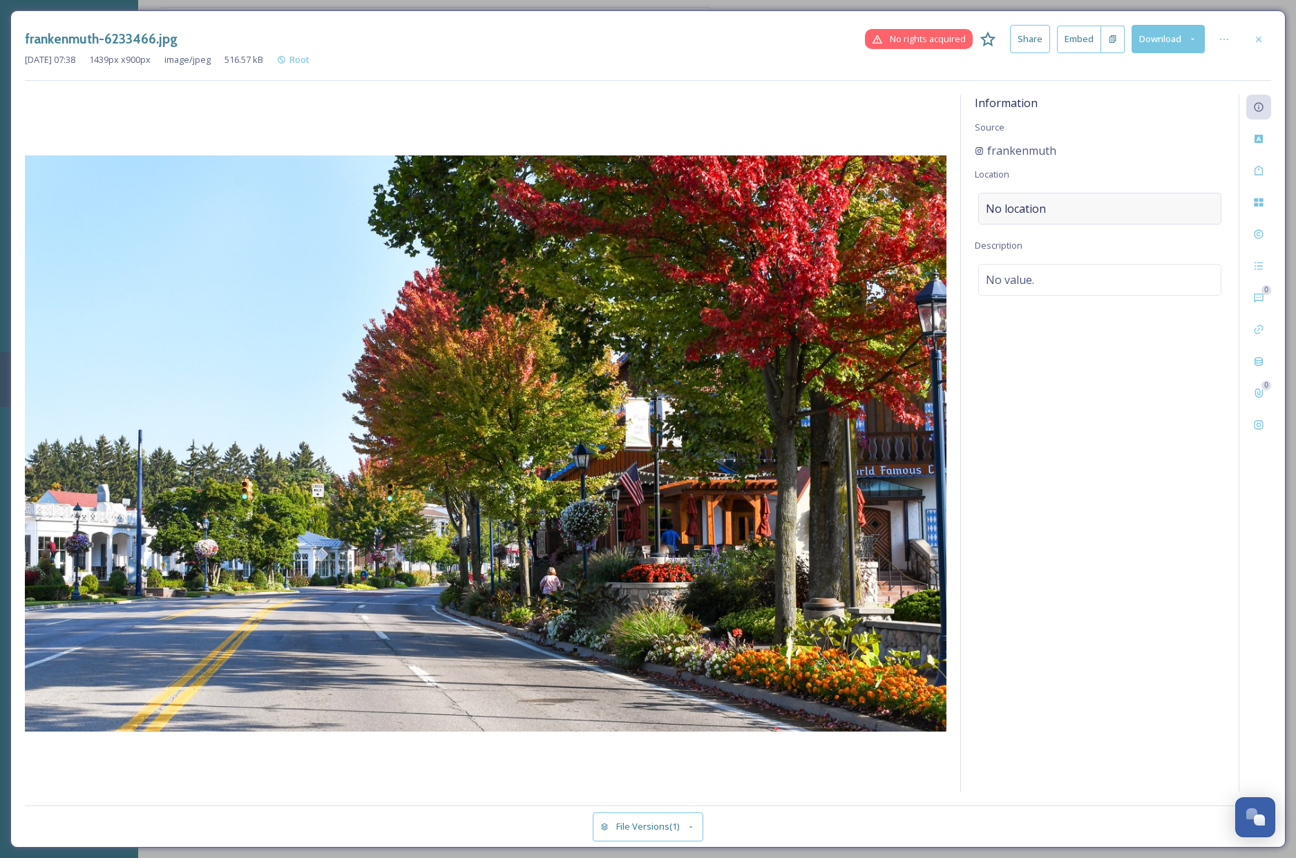
click at [1052, 199] on div "No location" at bounding box center [1099, 209] width 243 height 32
click at [1036, 209] on input at bounding box center [1100, 208] width 242 height 30
type input "frankenmuth"
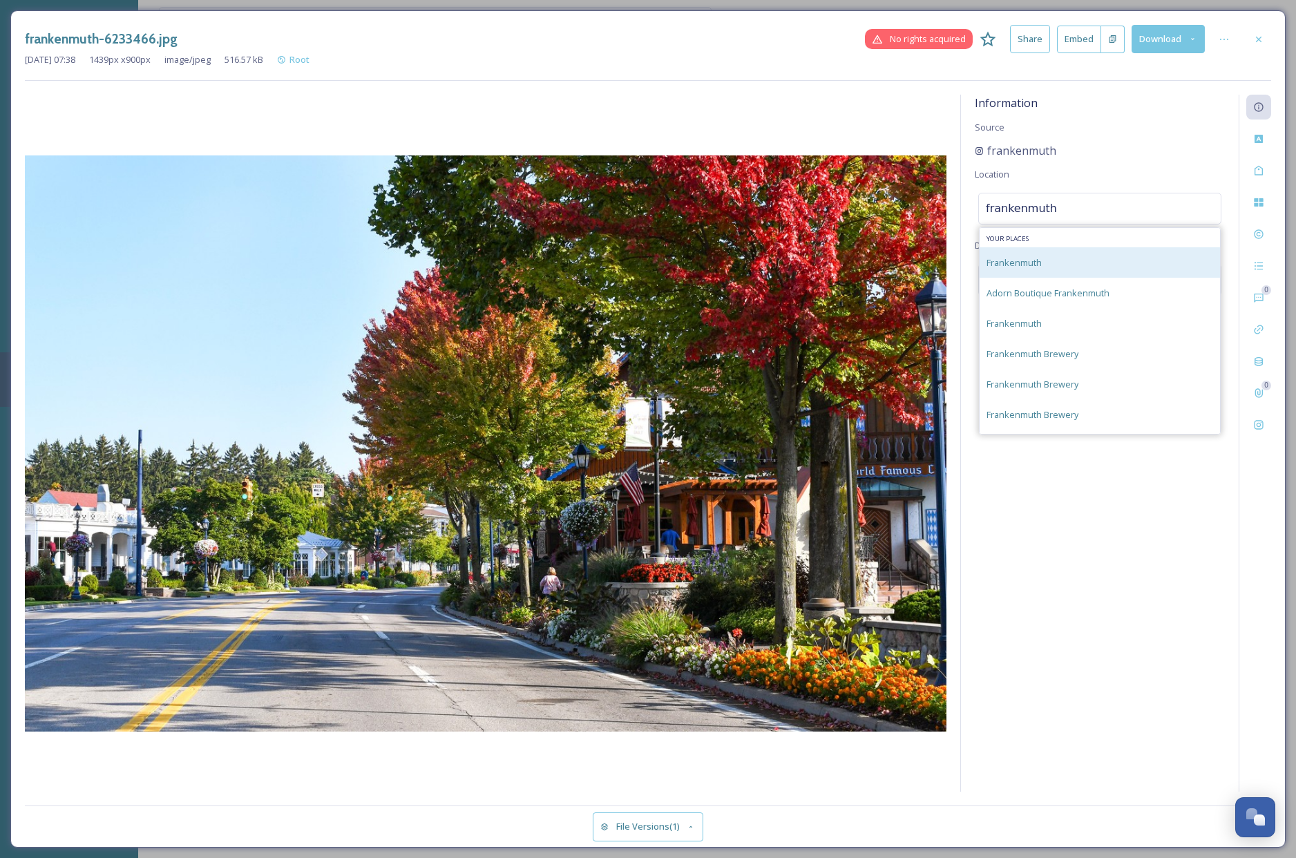
click at [1061, 247] on div "Frankenmuth" at bounding box center [1100, 262] width 240 height 30
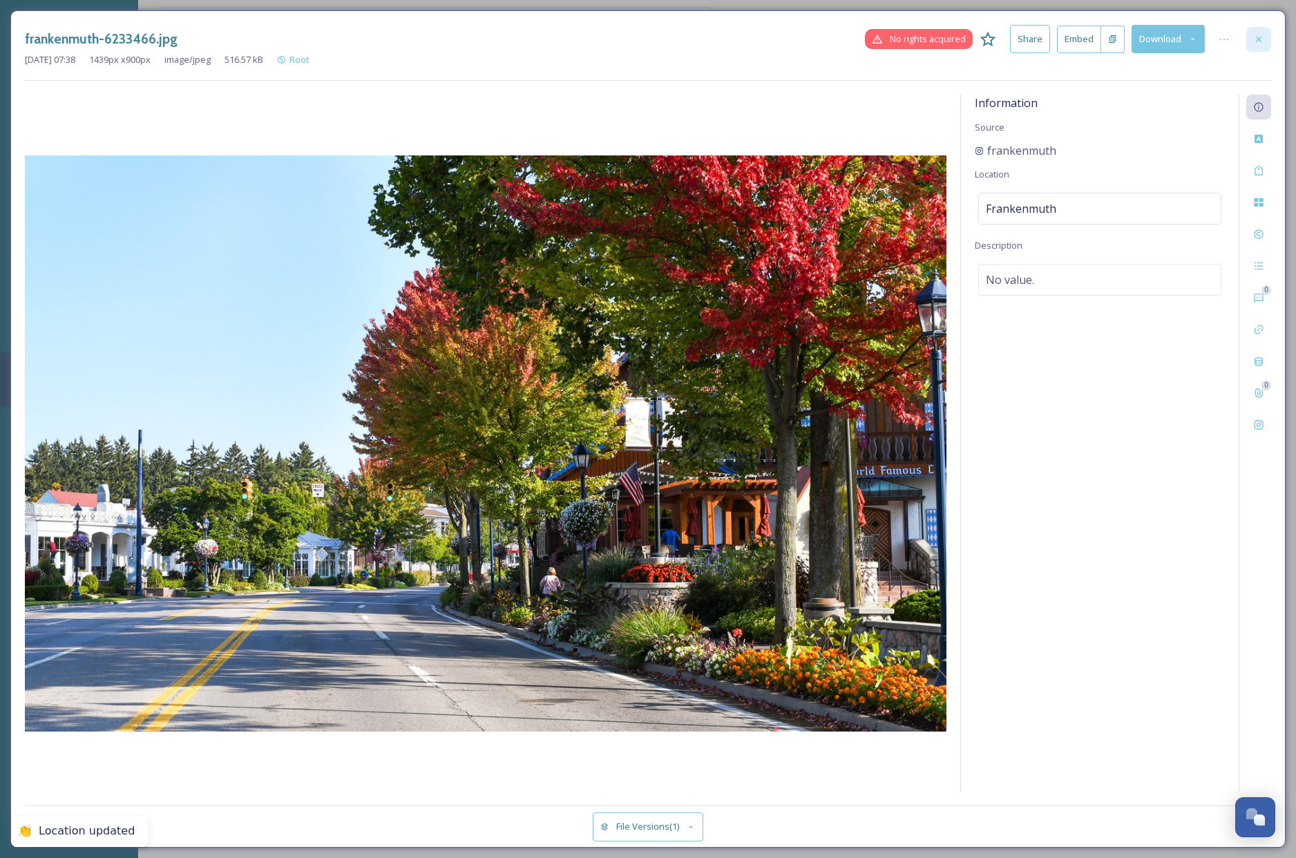
click at [1266, 33] on div at bounding box center [1258, 39] width 25 height 25
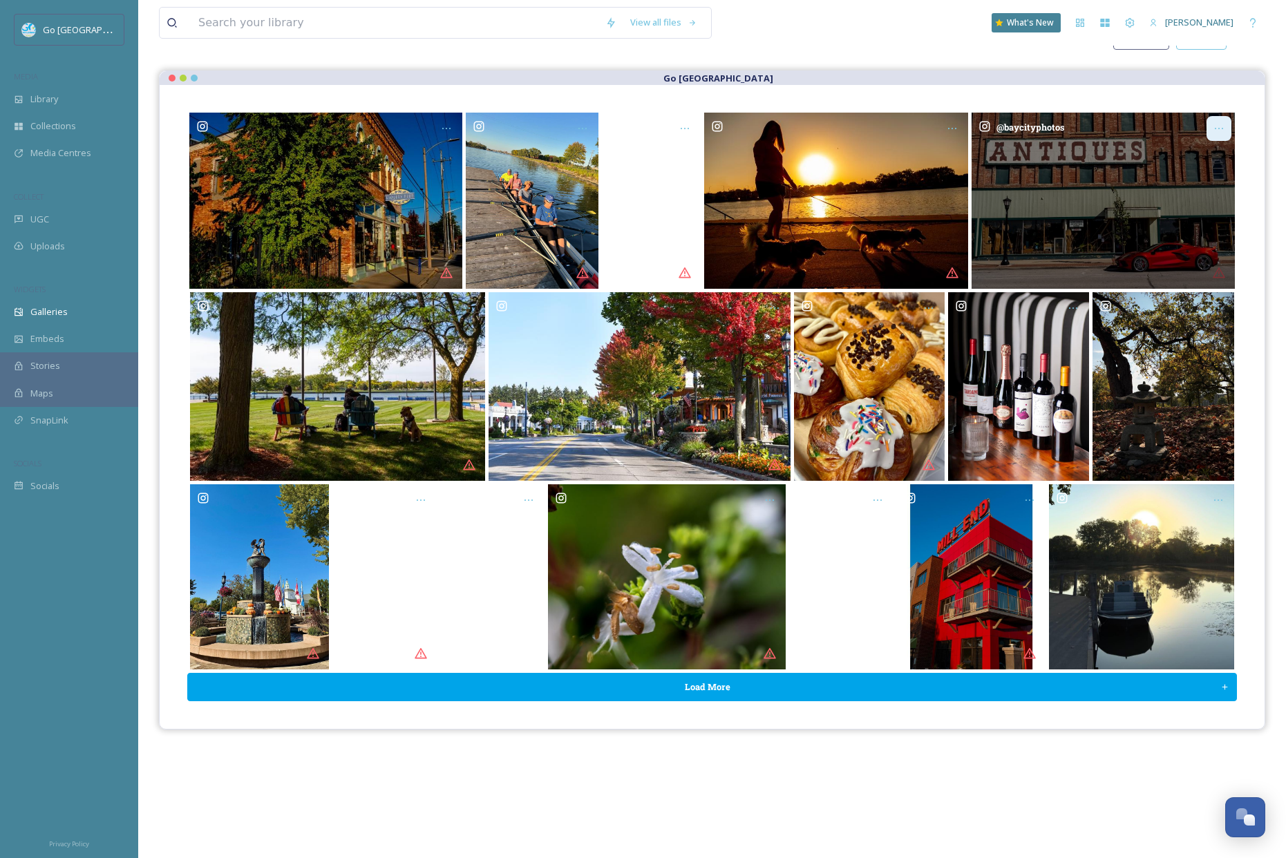
click at [1222, 129] on icon "Opens media popup. Media description: baycityphotos-6233456.jpg." at bounding box center [1218, 128] width 11 height 11
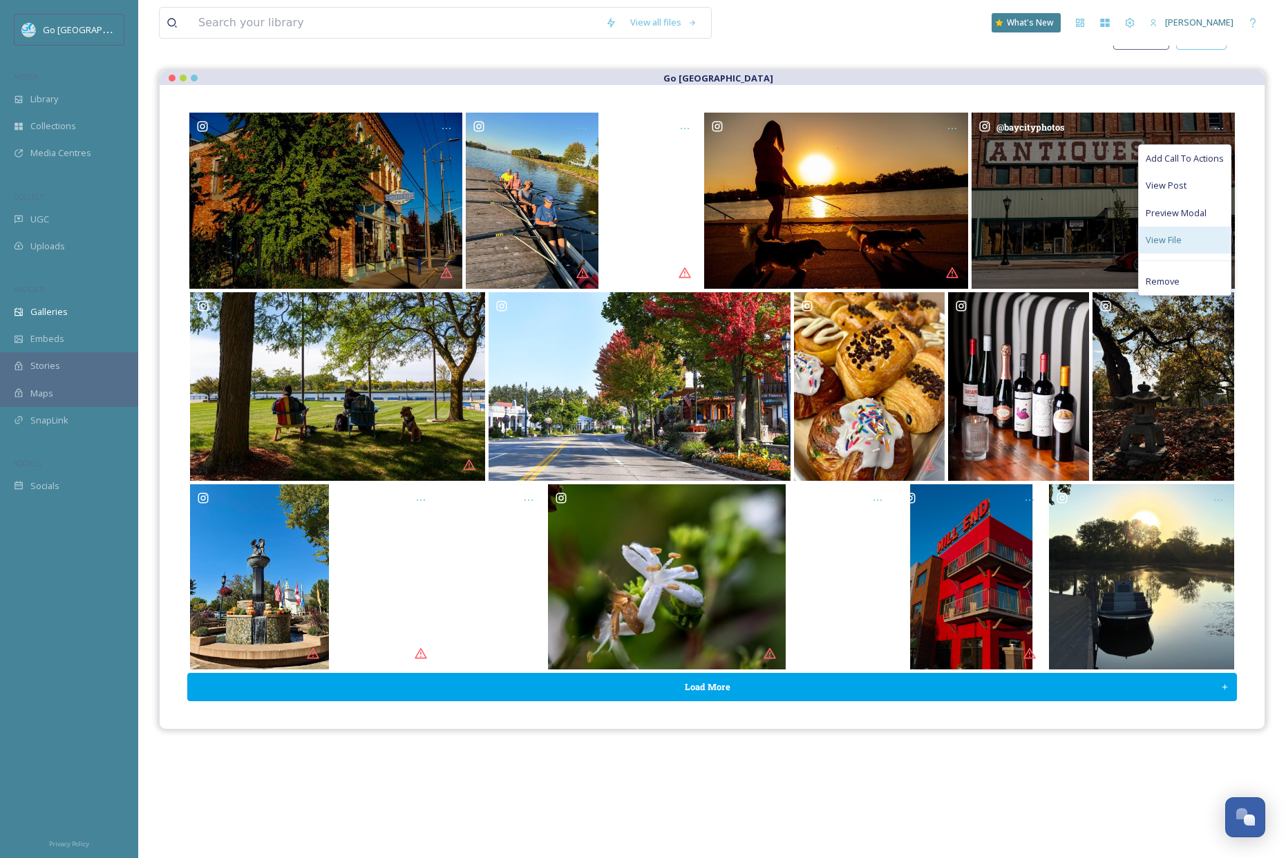
click at [1177, 238] on span "View File" at bounding box center [1163, 239] width 36 height 13
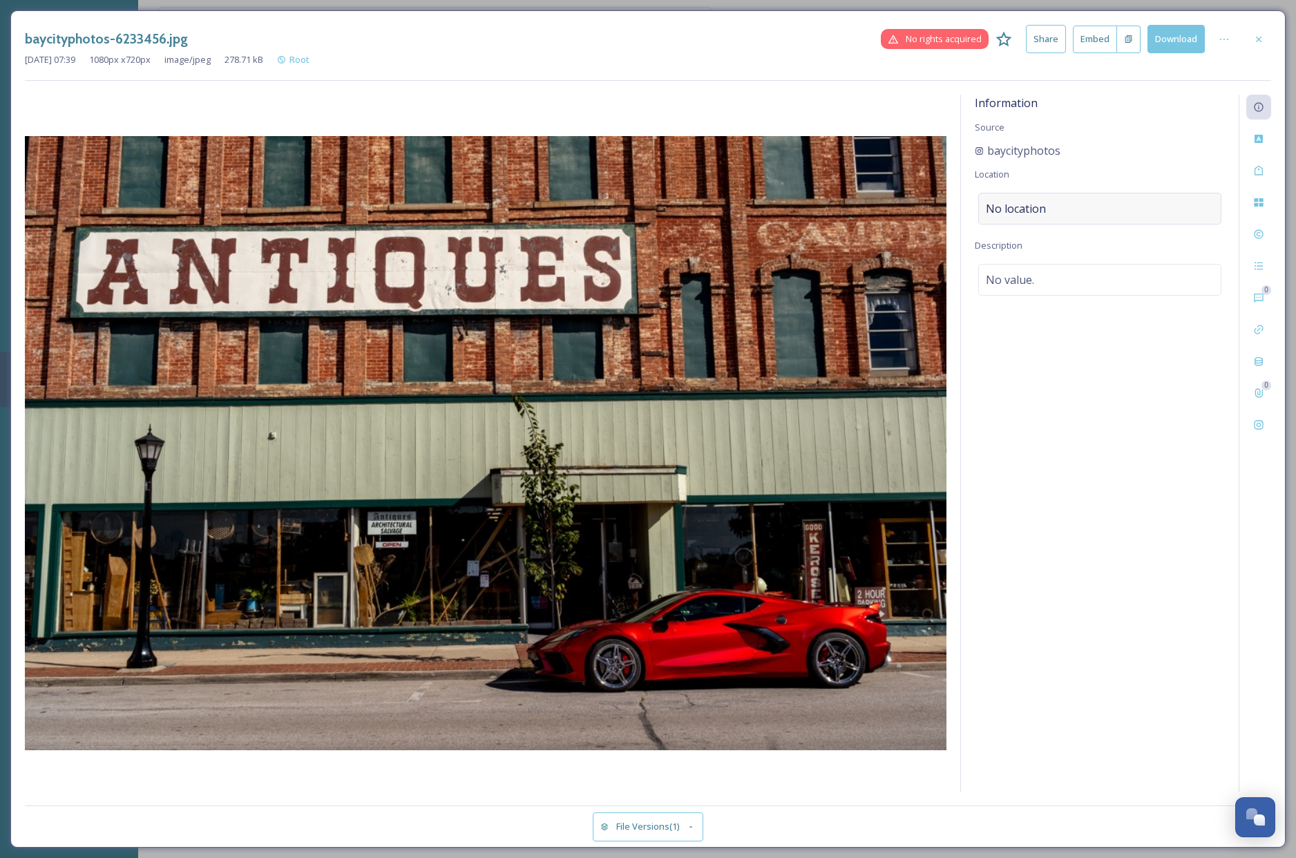
click at [1033, 202] on span "No location" at bounding box center [1016, 208] width 60 height 17
click at [1073, 213] on input at bounding box center [1100, 208] width 242 height 30
type input "bay city mi"
click at [1094, 247] on div "[GEOGRAPHIC_DATA], [GEOGRAPHIC_DATA], [GEOGRAPHIC_DATA]" at bounding box center [1100, 251] width 240 height 47
click at [1256, 37] on icon at bounding box center [1259, 39] width 6 height 6
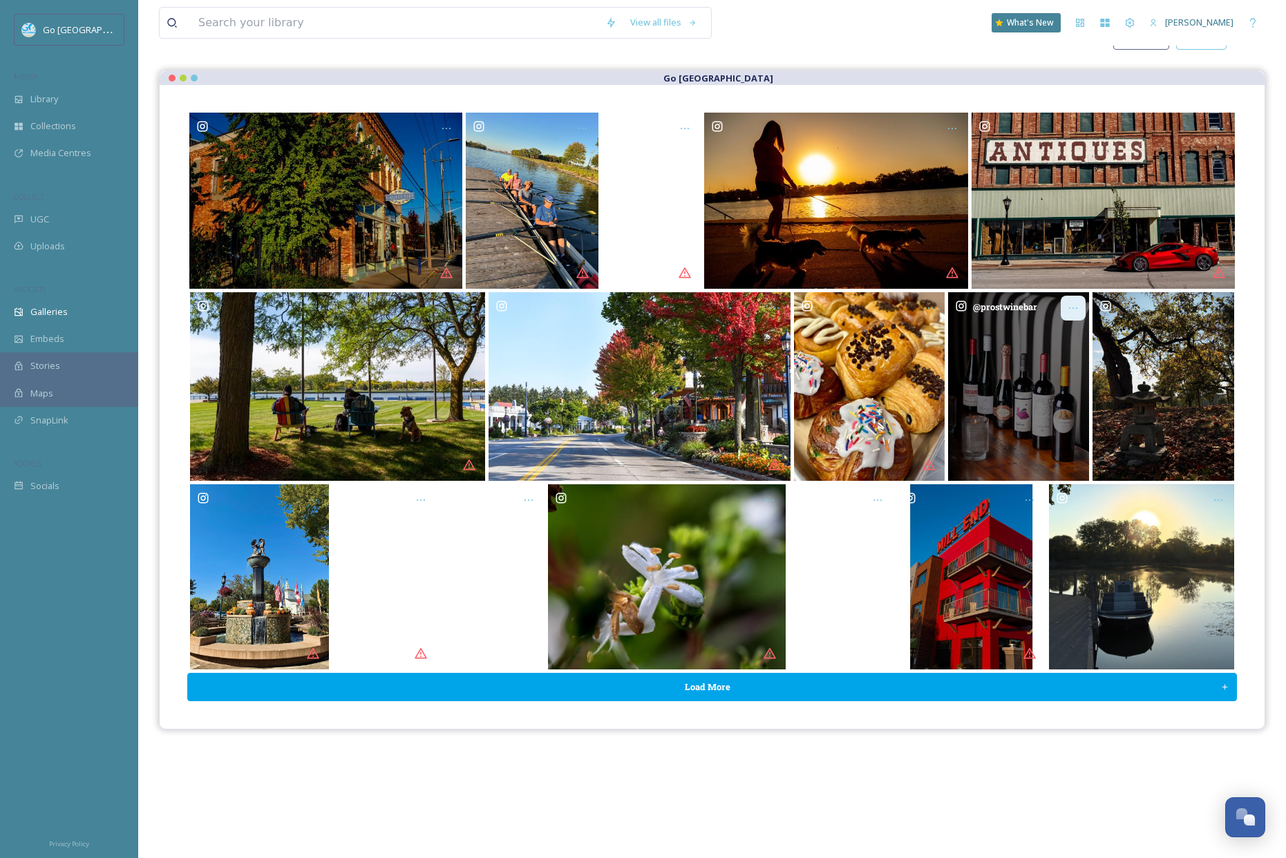
click at [1072, 303] on icon "Opens media popup. Media description: prostwinebar-6211482.jpg." at bounding box center [1072, 308] width 11 height 11
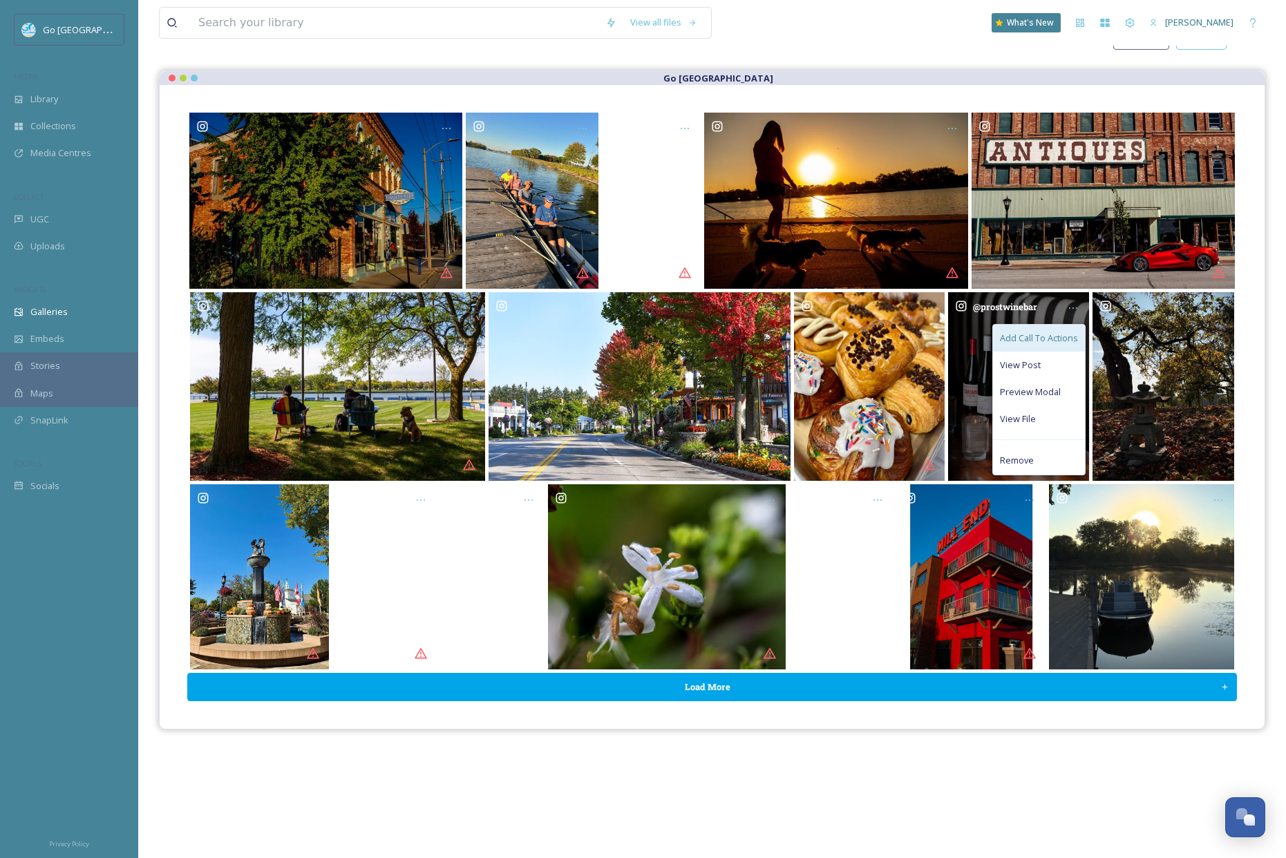
click at [1045, 341] on span "Add Call To Actions" at bounding box center [1039, 338] width 78 height 13
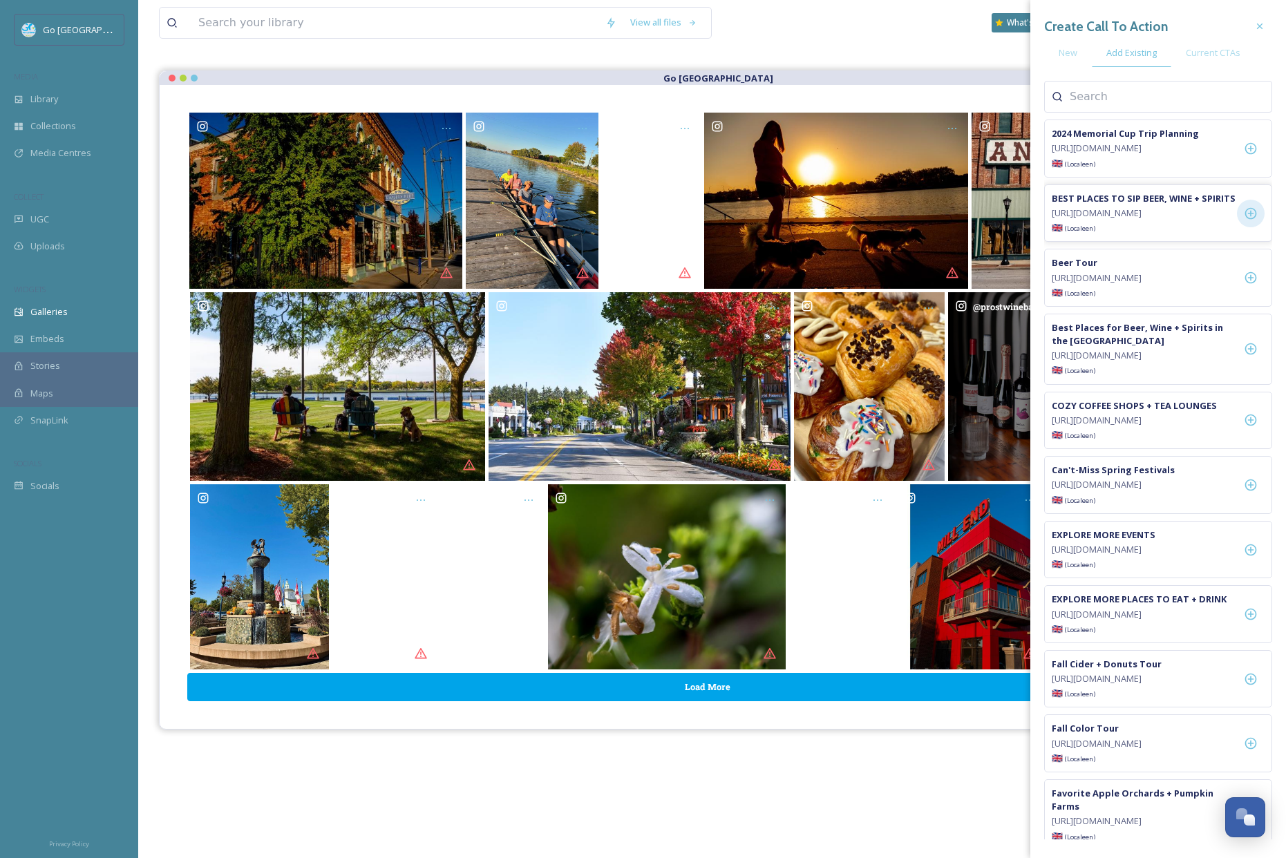
click at [1251, 227] on div at bounding box center [1251, 214] width 28 height 28
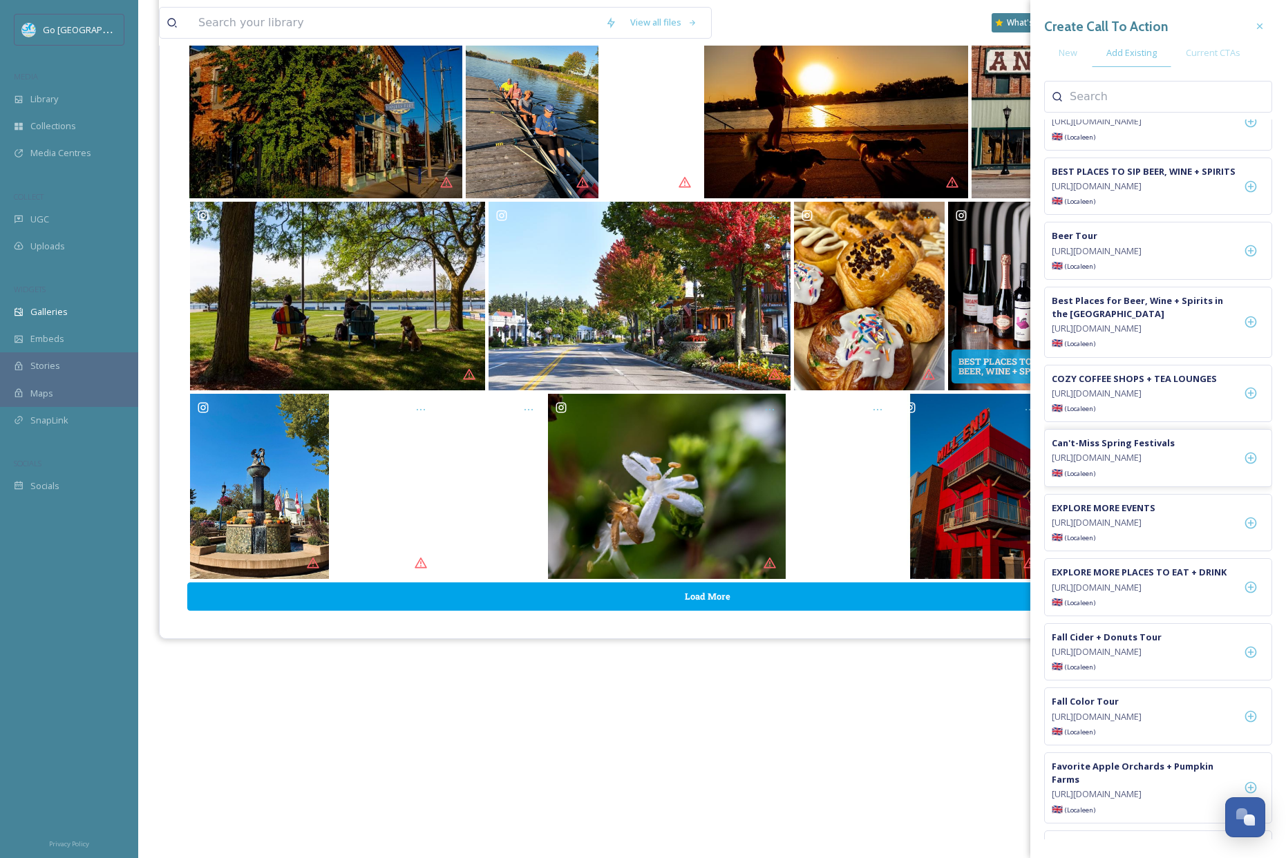
scroll to position [0, 0]
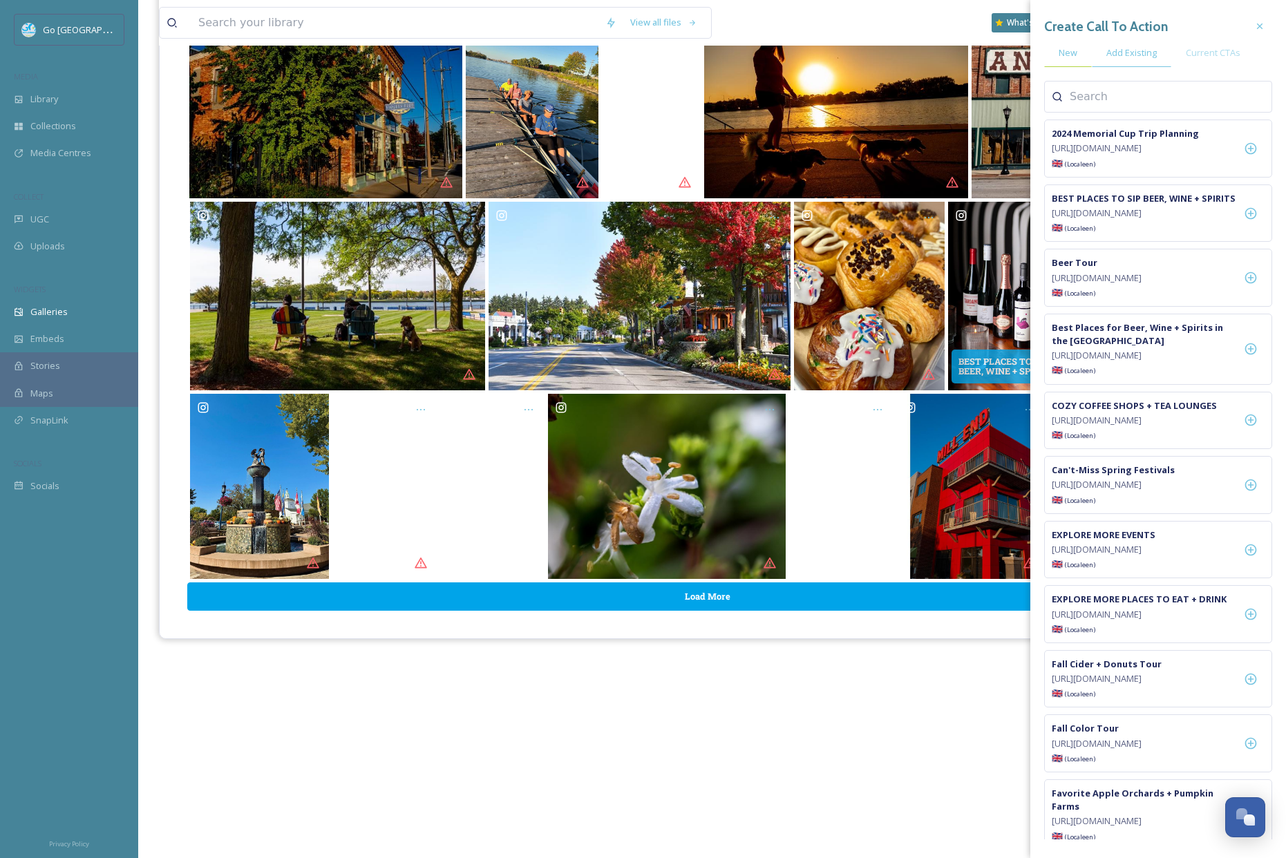
click at [1078, 50] on div "New" at bounding box center [1068, 53] width 48 height 28
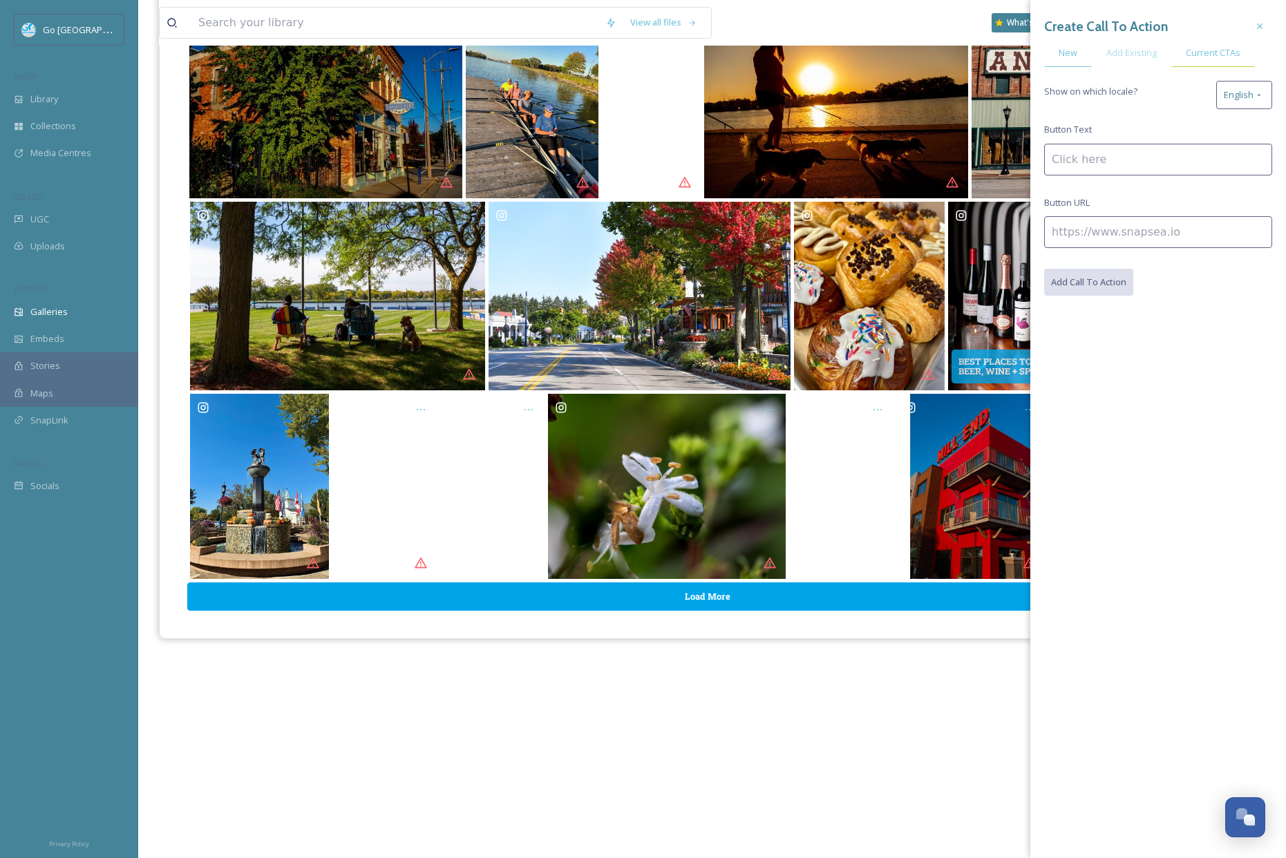
click at [1230, 57] on span "Current CTAs" at bounding box center [1212, 52] width 55 height 13
click at [1087, 63] on div "New" at bounding box center [1068, 53] width 48 height 28
click at [1140, 57] on span "Add Existing" at bounding box center [1131, 52] width 50 height 13
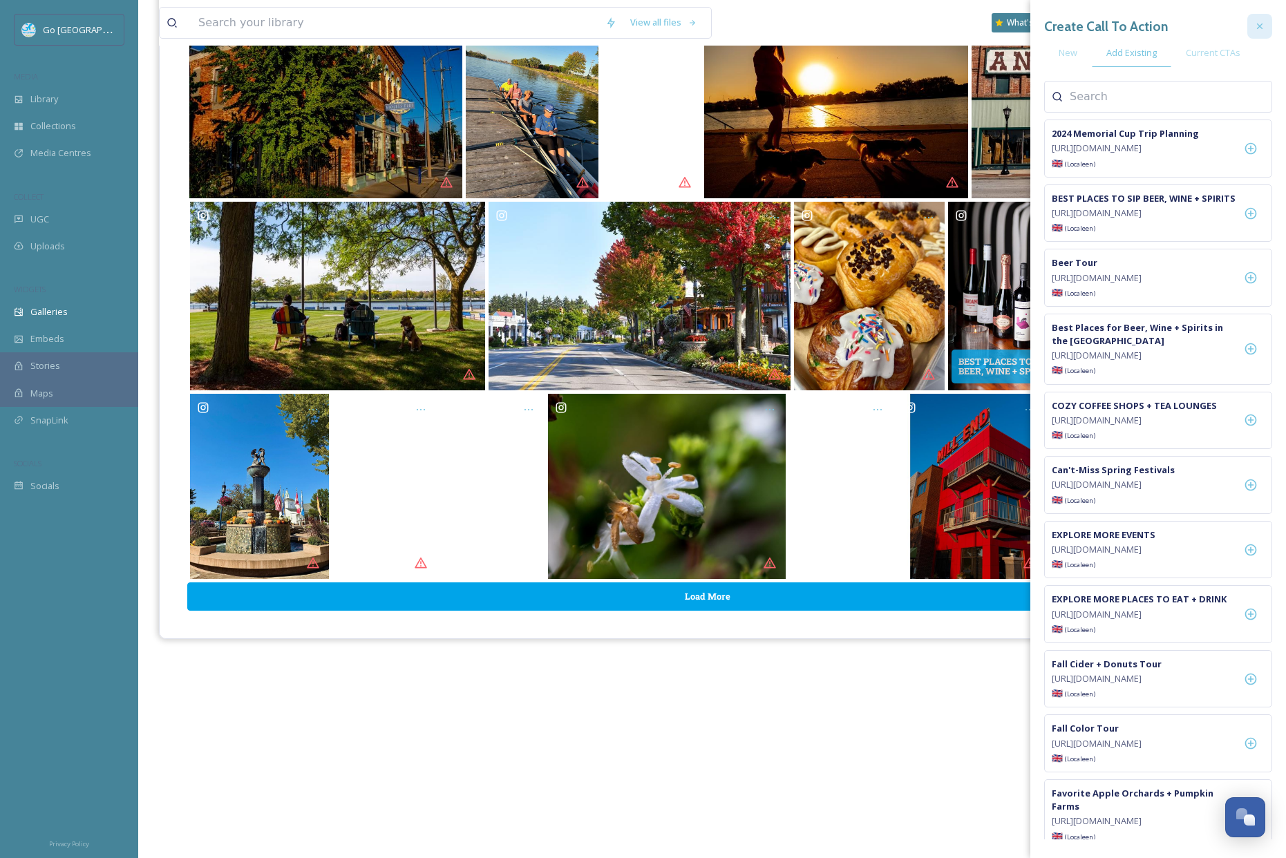
click at [1256, 19] on div at bounding box center [1259, 26] width 25 height 25
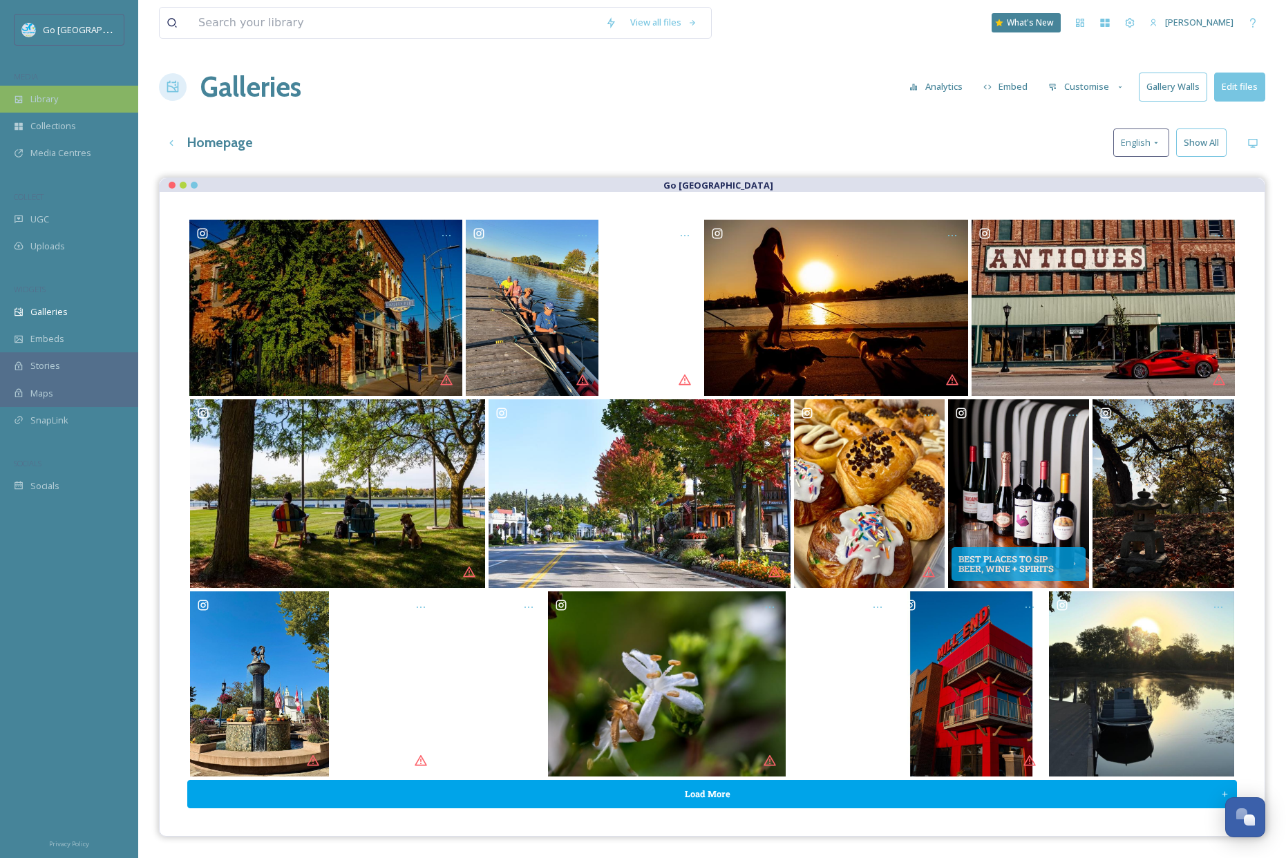
click at [41, 102] on span "Library" at bounding box center [44, 99] width 28 height 13
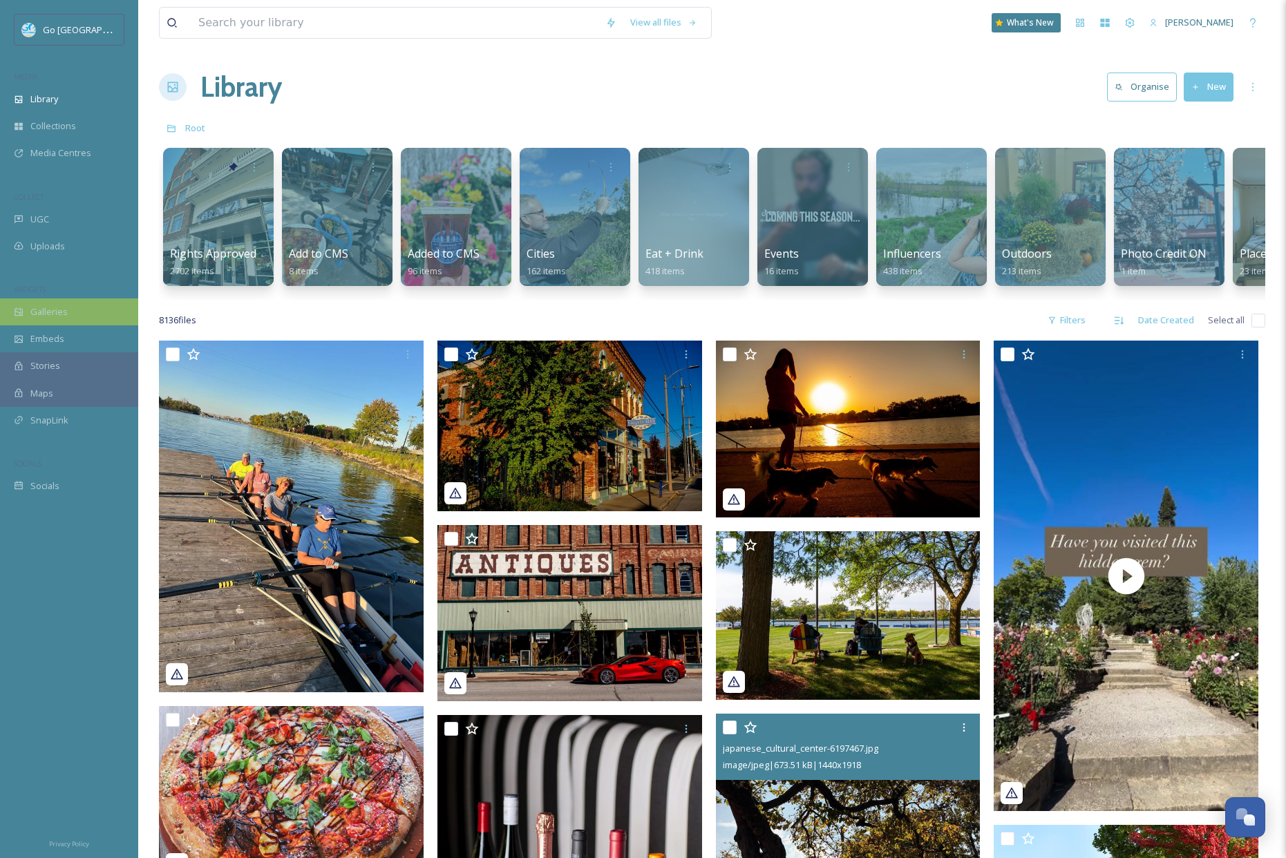
click at [69, 299] on div "Galleries" at bounding box center [69, 311] width 138 height 27
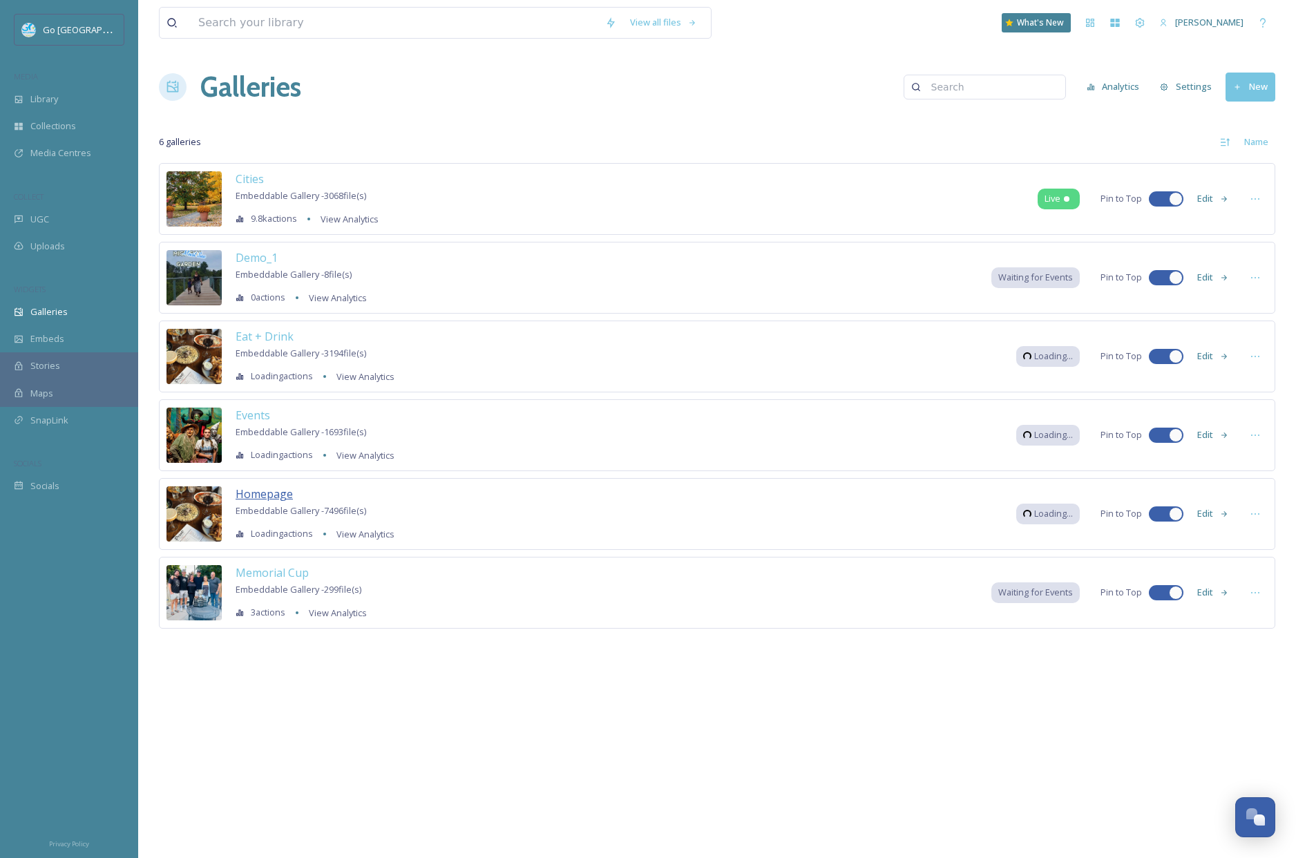
click at [271, 497] on span "Homepage" at bounding box center [264, 493] width 57 height 15
